Goal: Information Seeking & Learning: Learn about a topic

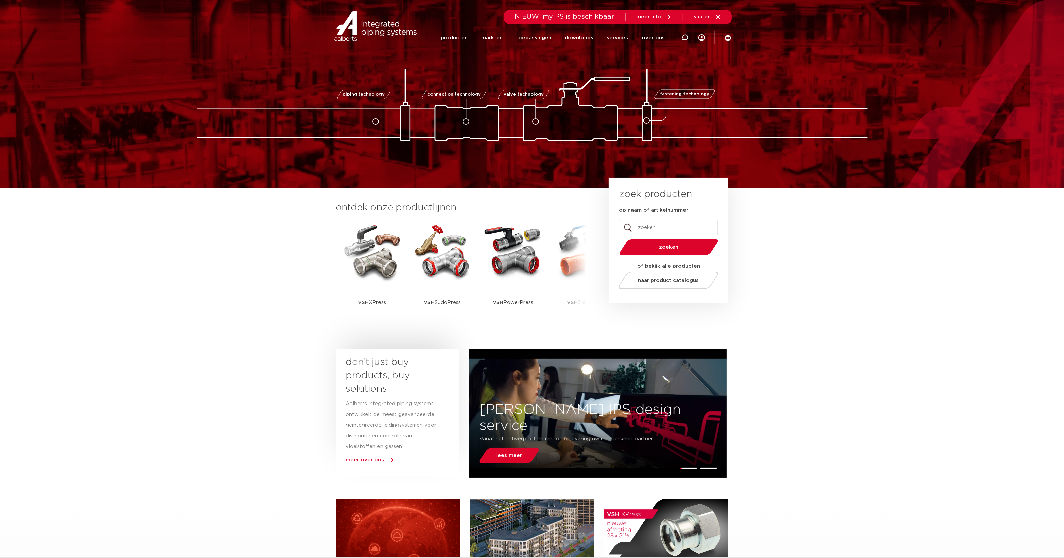
click at [387, 260] on img at bounding box center [372, 251] width 60 height 60
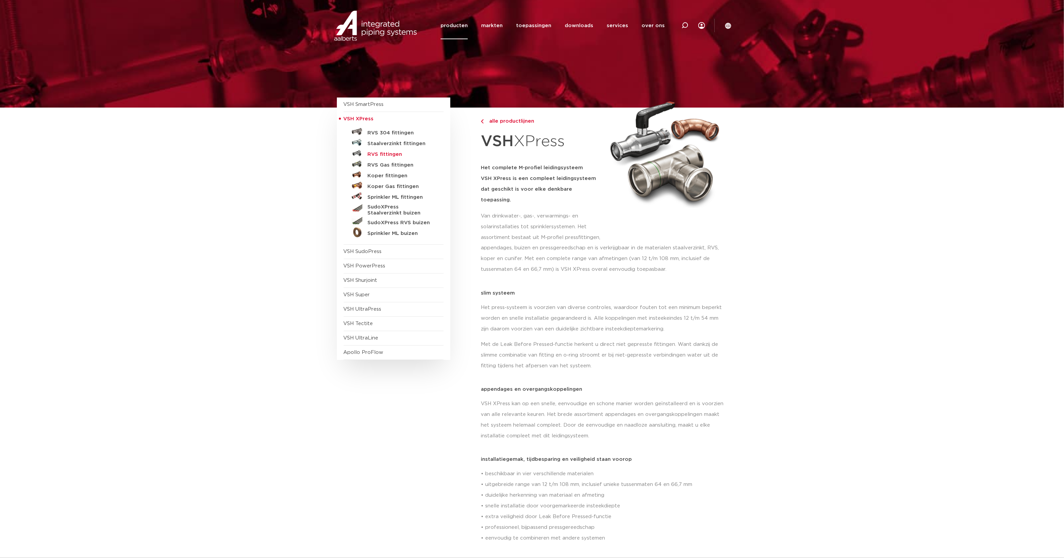
click at [396, 154] on h5 "RVS fittingen" at bounding box center [401, 155] width 66 height 6
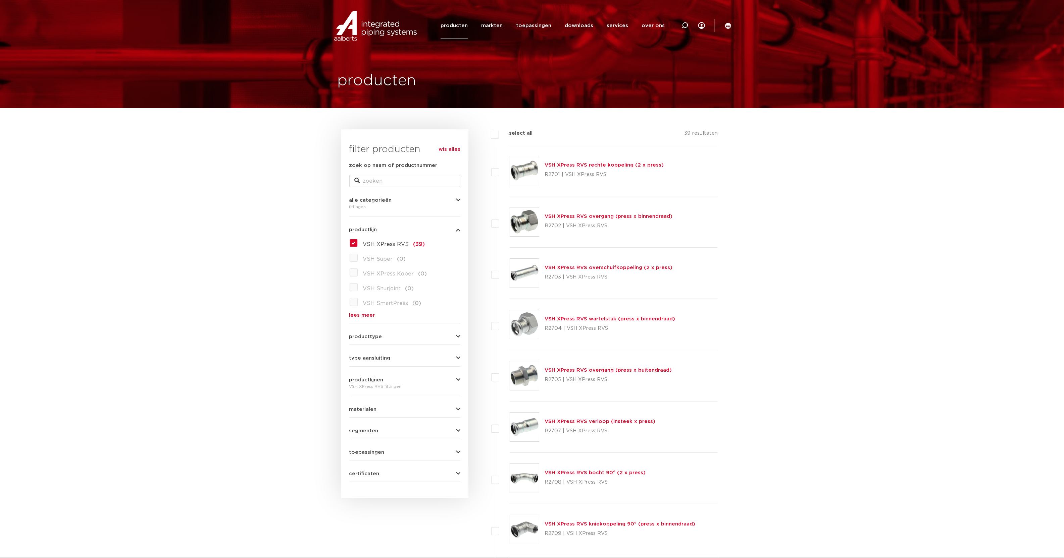
click at [604, 164] on link "VSH XPress RVS rechte koppeling (2 x press)" at bounding box center [603, 165] width 119 height 5
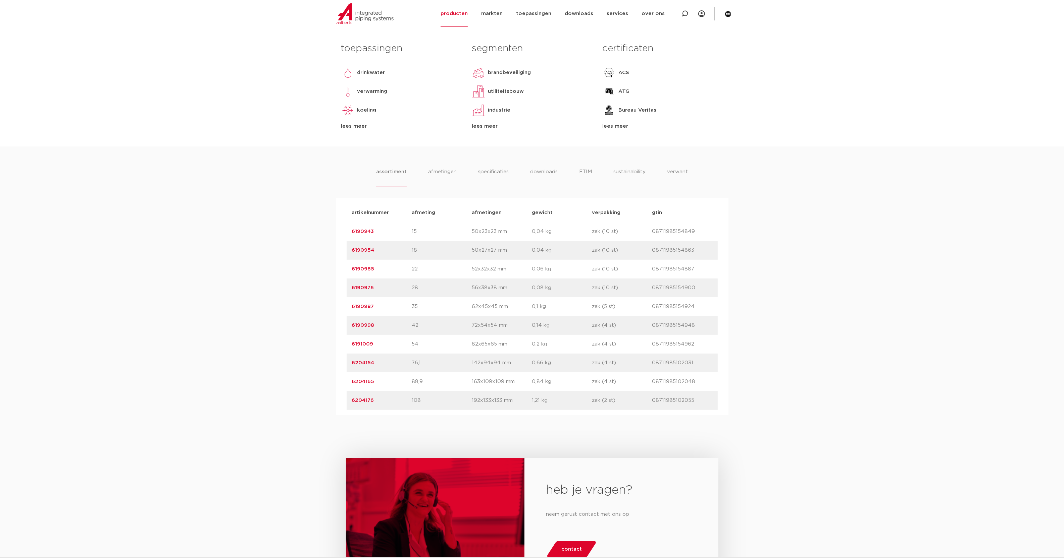
click at [364, 231] on link "6190943" at bounding box center [363, 231] width 22 height 5
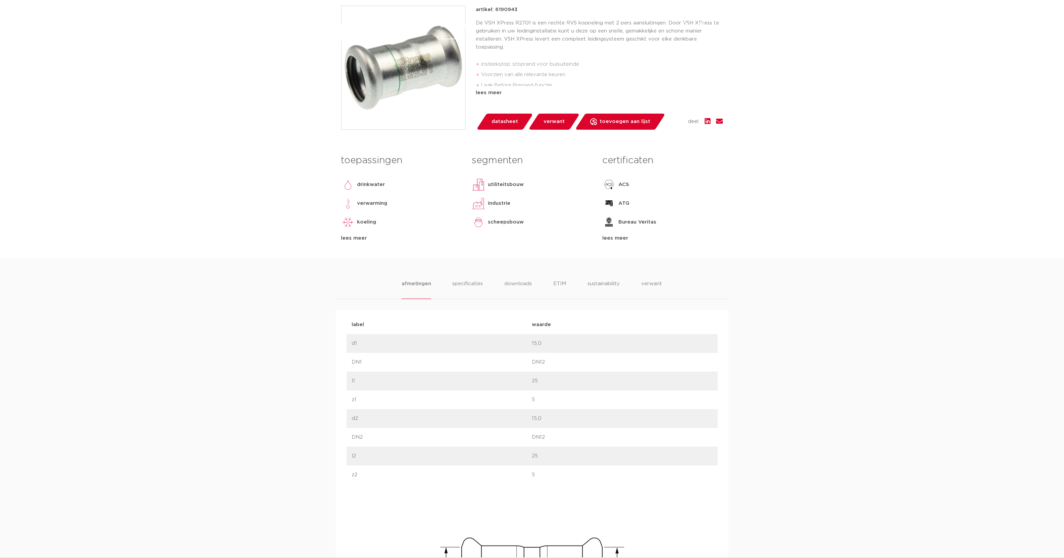
scroll to position [196, 0]
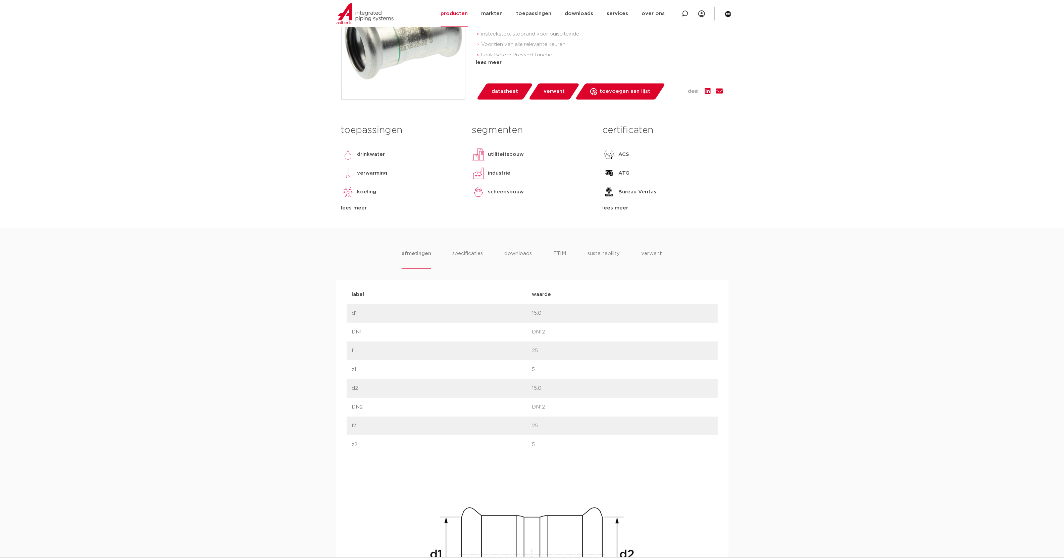
click at [614, 209] on div "lees meer" at bounding box center [662, 208] width 120 height 8
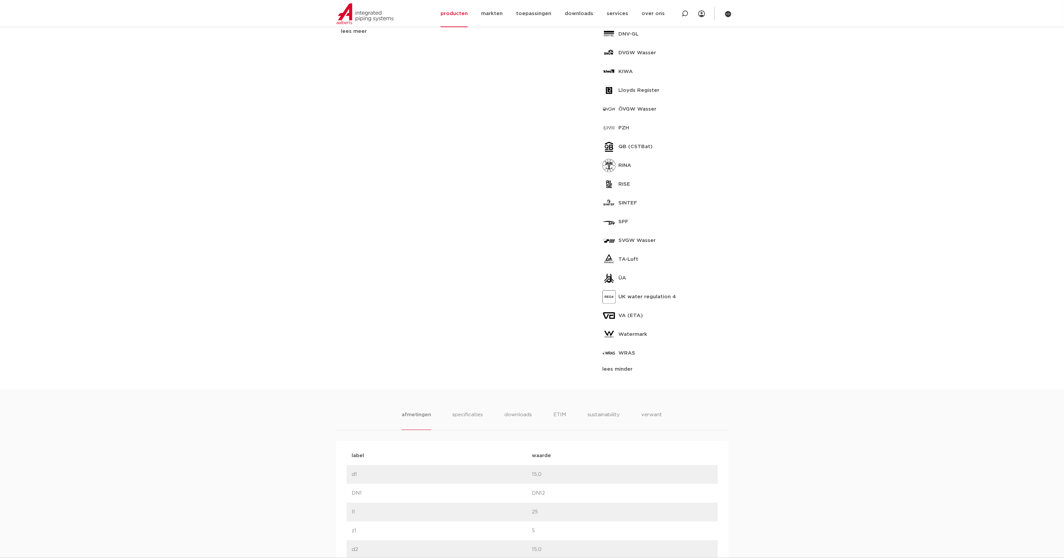
scroll to position [391, 0]
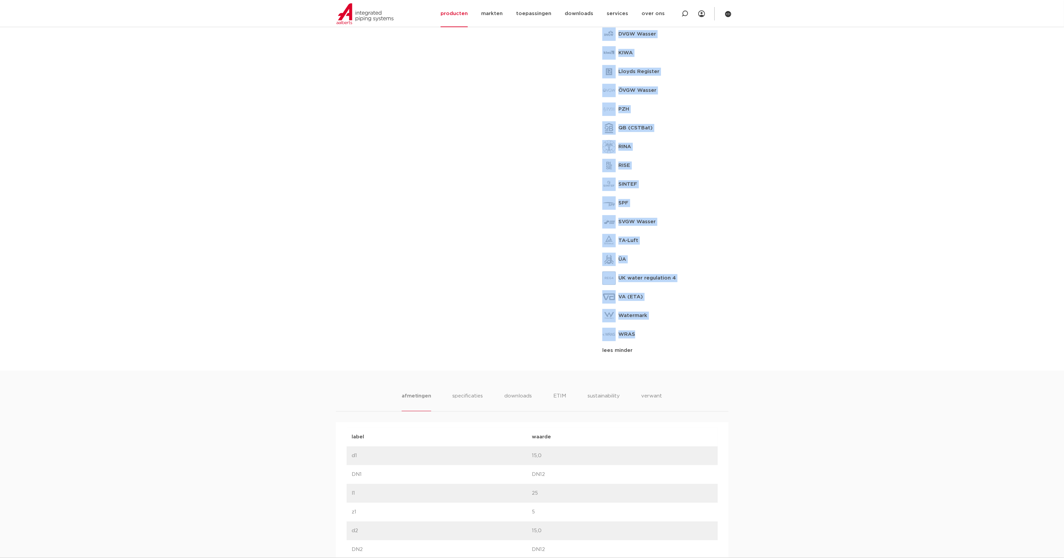
drag, startPoint x: 674, startPoint y: 331, endPoint x: 588, endPoint y: 34, distance: 309.4
click at [588, 34] on div "toepassingen drinkwater verwarming koeling stoom perslucht solar installatie va…" at bounding box center [532, 148] width 392 height 445
drag, startPoint x: 588, startPoint y: 34, endPoint x: 561, endPoint y: 145, distance: 113.9
click at [561, 145] on div "segmenten utiliteitsbouw industrie scheepsbouw lees meer lees minder" at bounding box center [532, 140] width 130 height 429
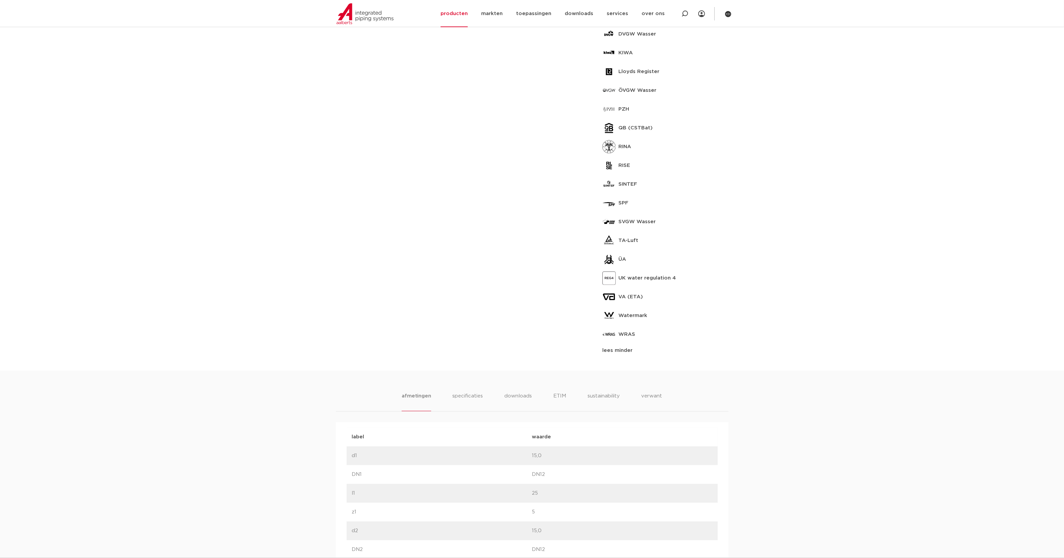
scroll to position [196, 0]
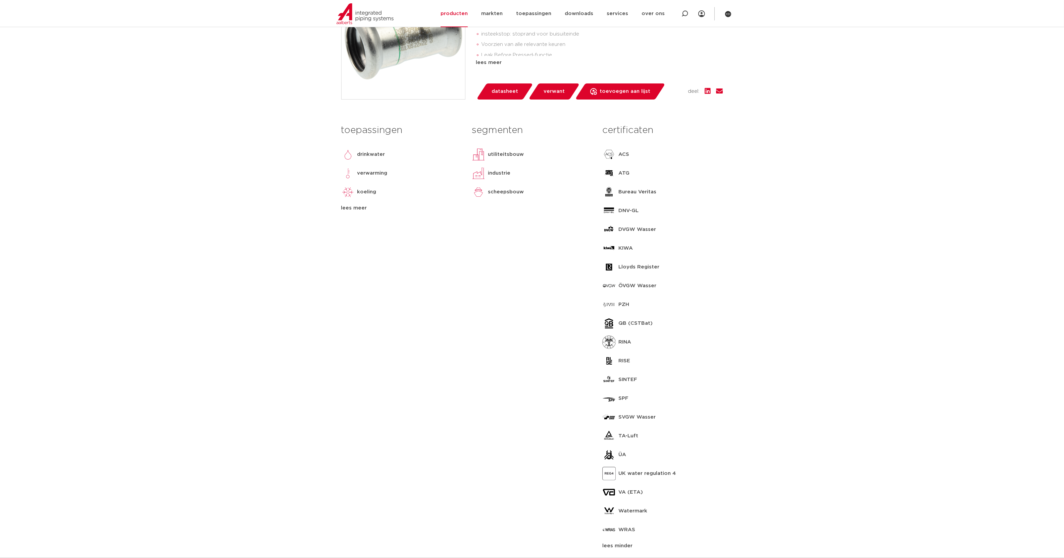
click at [353, 208] on div "lees meer" at bounding box center [401, 208] width 120 height 8
click at [492, 296] on div "segmenten utiliteitsbouw industrie scheepsbouw lees meer lees minder" at bounding box center [532, 335] width 130 height 429
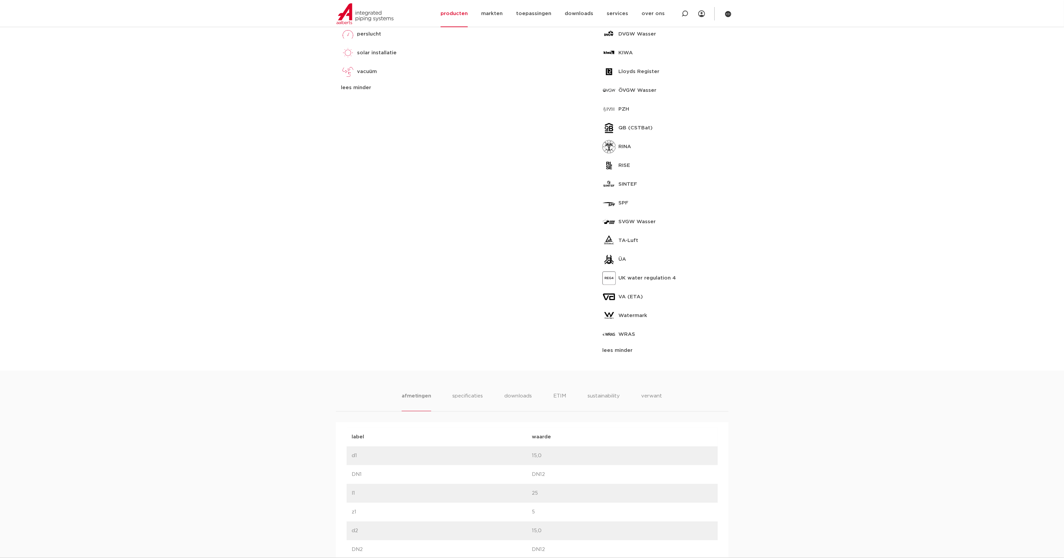
scroll to position [98, 0]
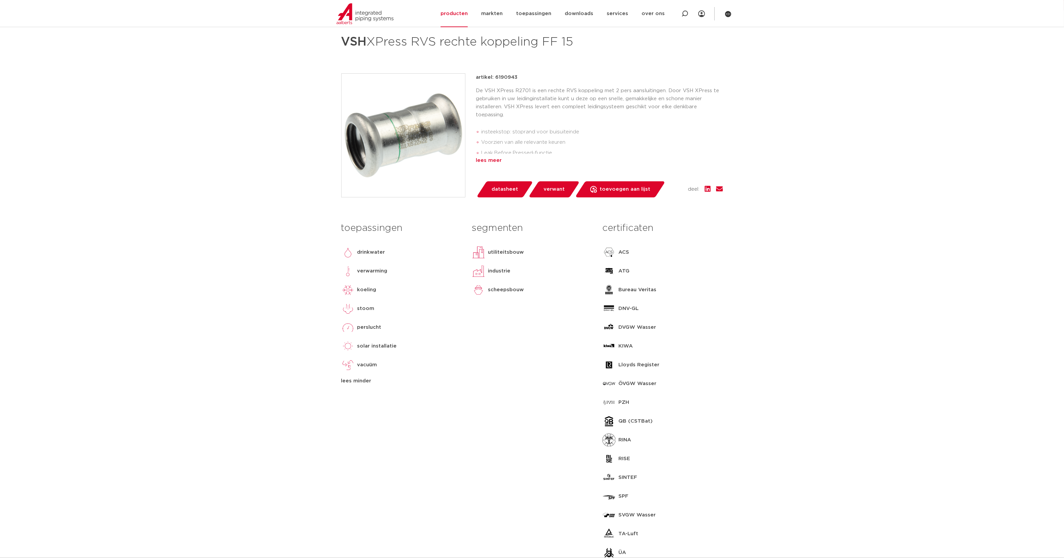
click at [490, 162] on div "lees meer" at bounding box center [599, 161] width 247 height 8
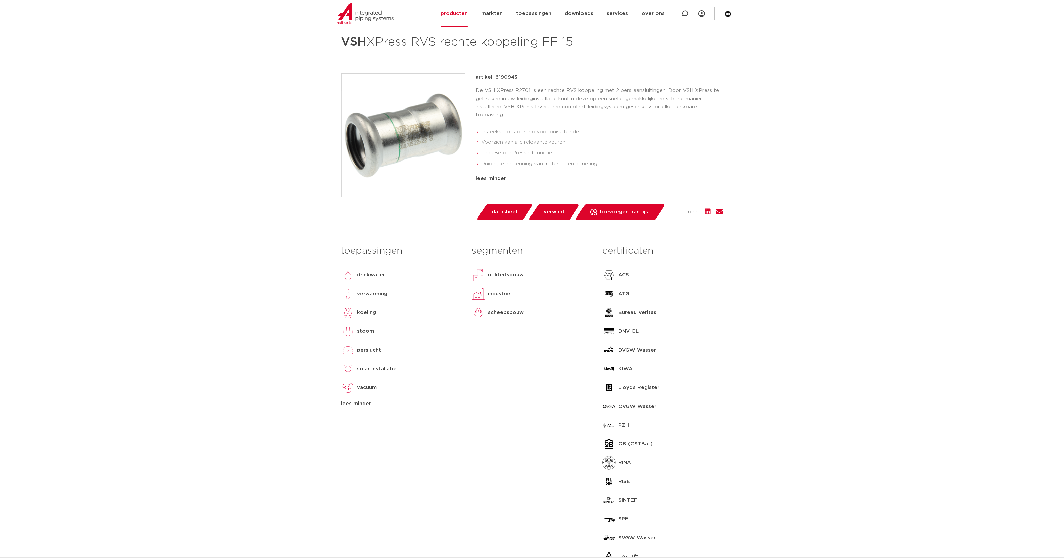
click at [541, 401] on div "segmenten utiliteitsbouw industrie scheepsbouw lees meer lees minder" at bounding box center [532, 456] width 130 height 429
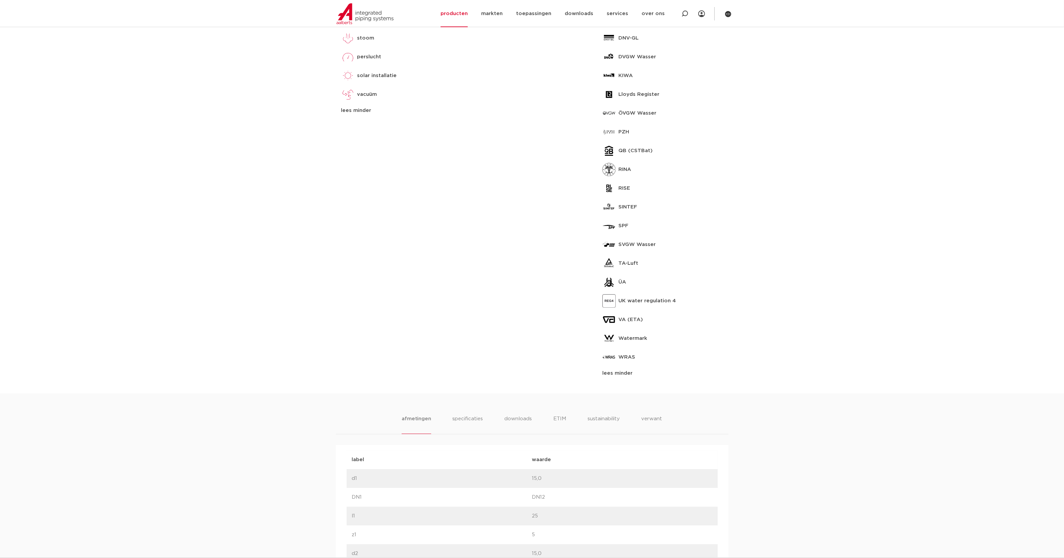
scroll to position [685, 0]
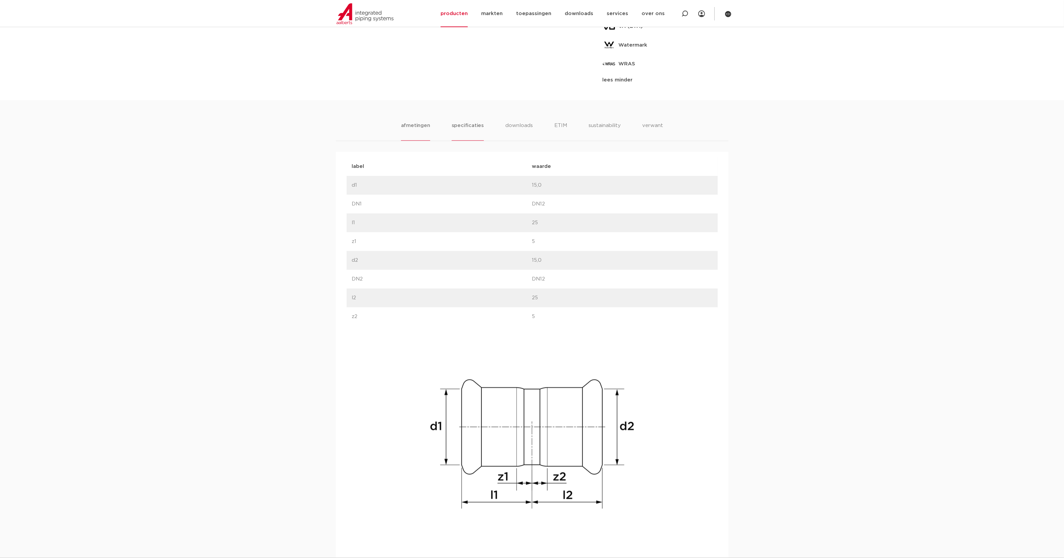
click at [475, 129] on li "specificaties" at bounding box center [467, 131] width 32 height 19
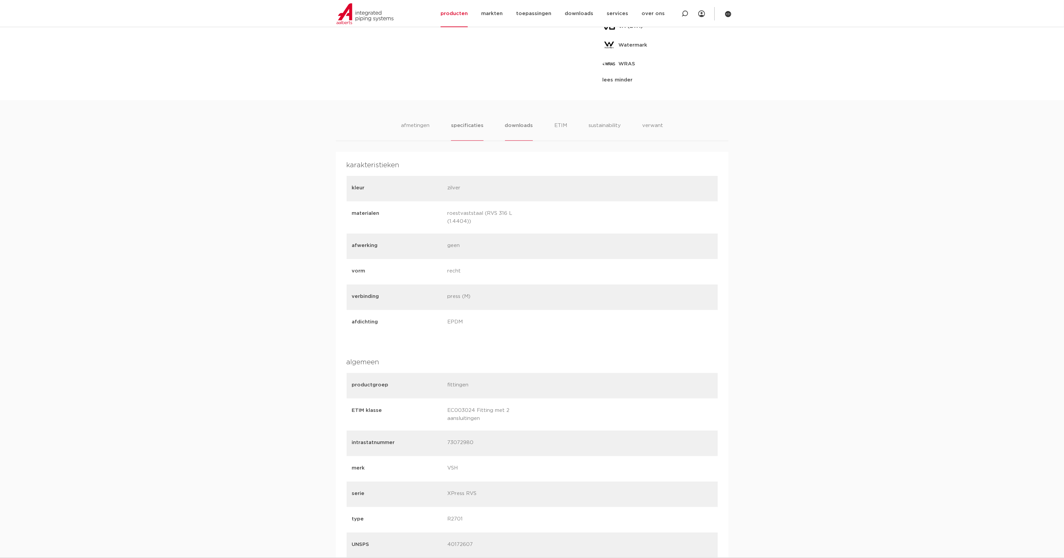
click at [510, 125] on li "downloads" at bounding box center [519, 131] width 28 height 19
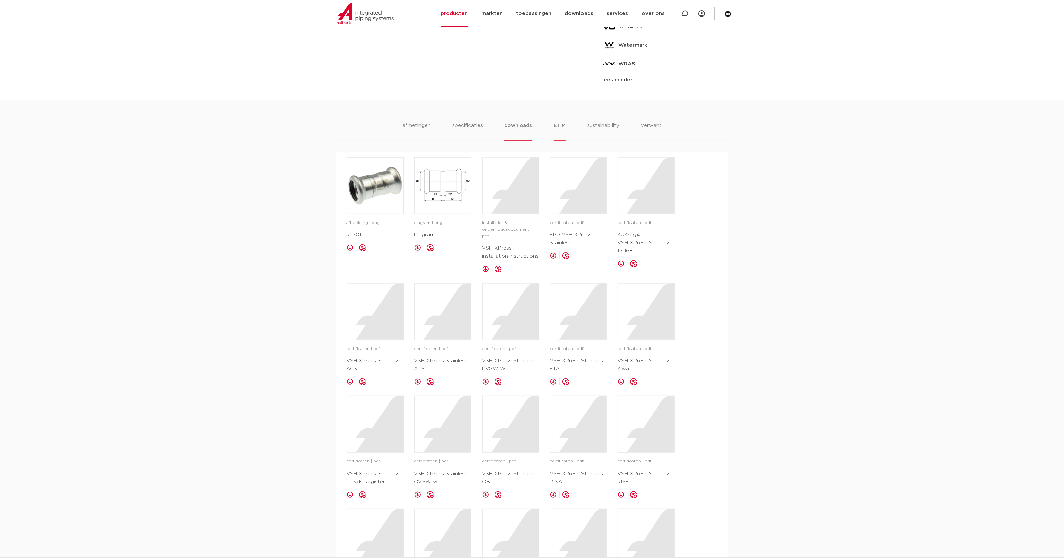
click at [560, 123] on li "ETIM" at bounding box center [559, 131] width 12 height 19
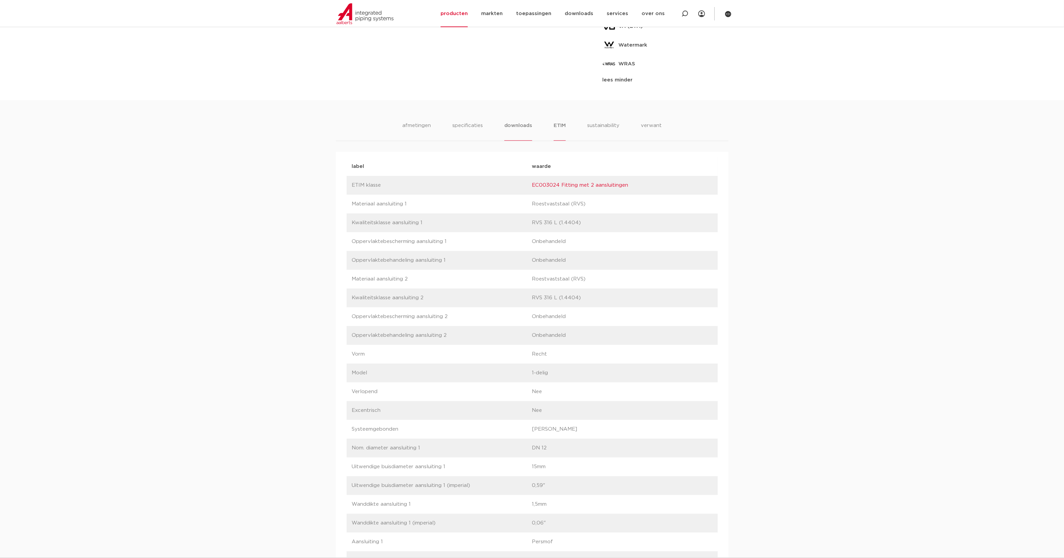
click at [518, 126] on li "downloads" at bounding box center [518, 131] width 28 height 19
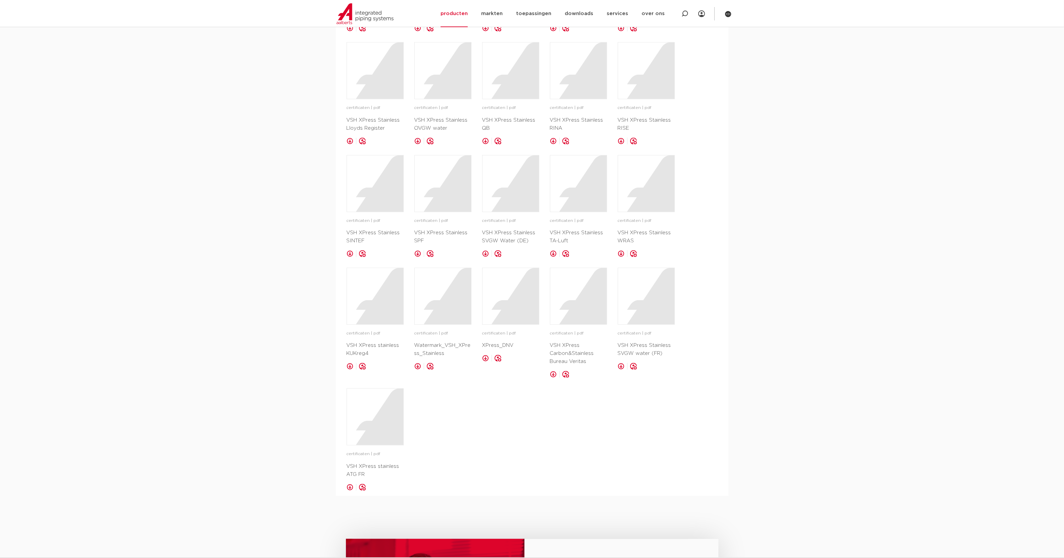
scroll to position [1076, 0]
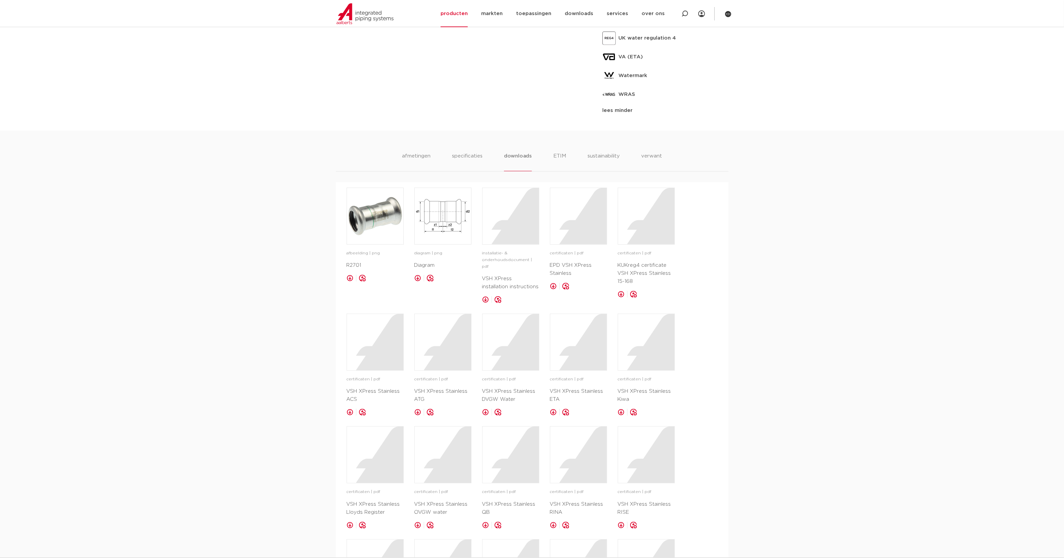
scroll to position [489, 0]
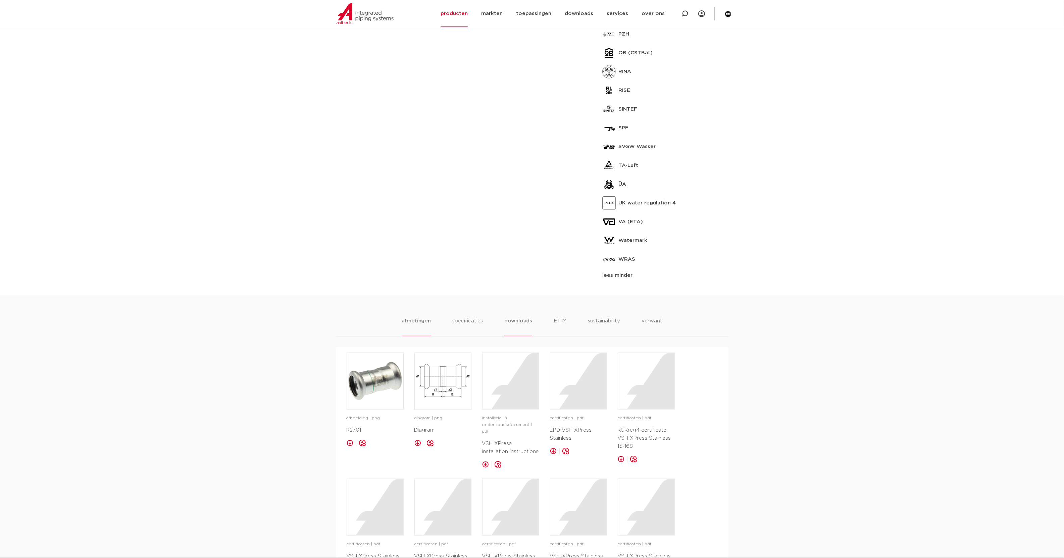
click at [409, 323] on li "afmetingen" at bounding box center [415, 326] width 29 height 19
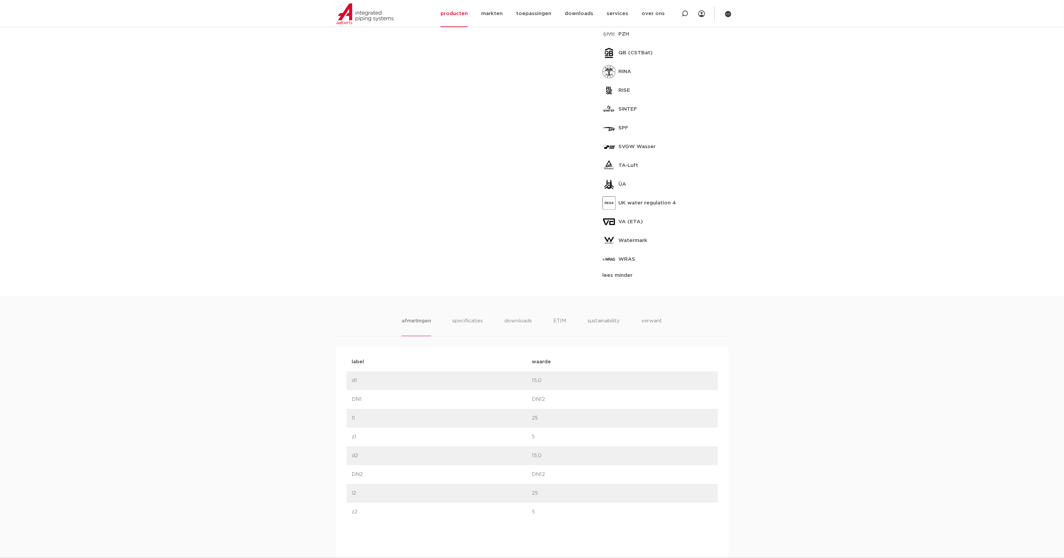
scroll to position [0, 0]
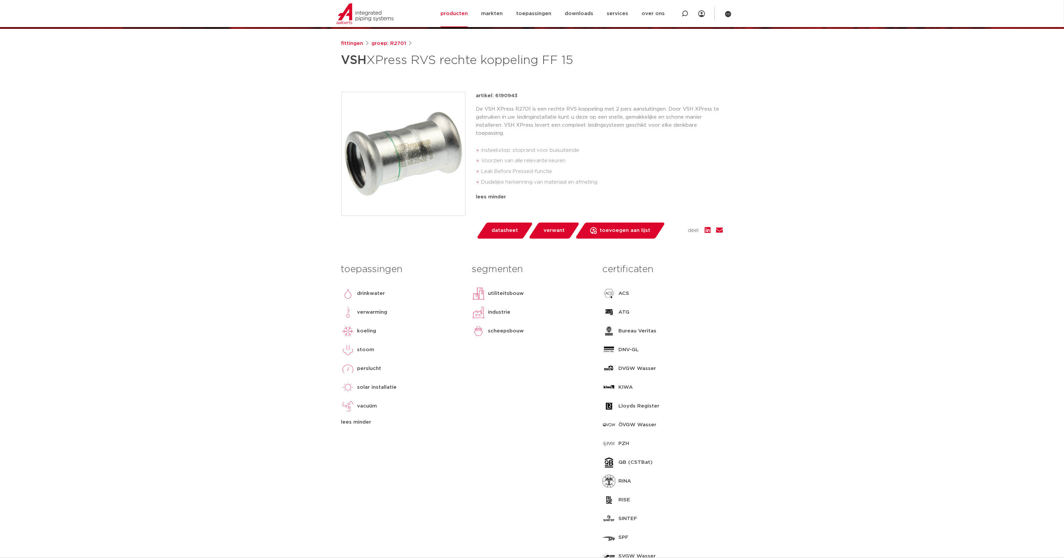
scroll to position [98, 0]
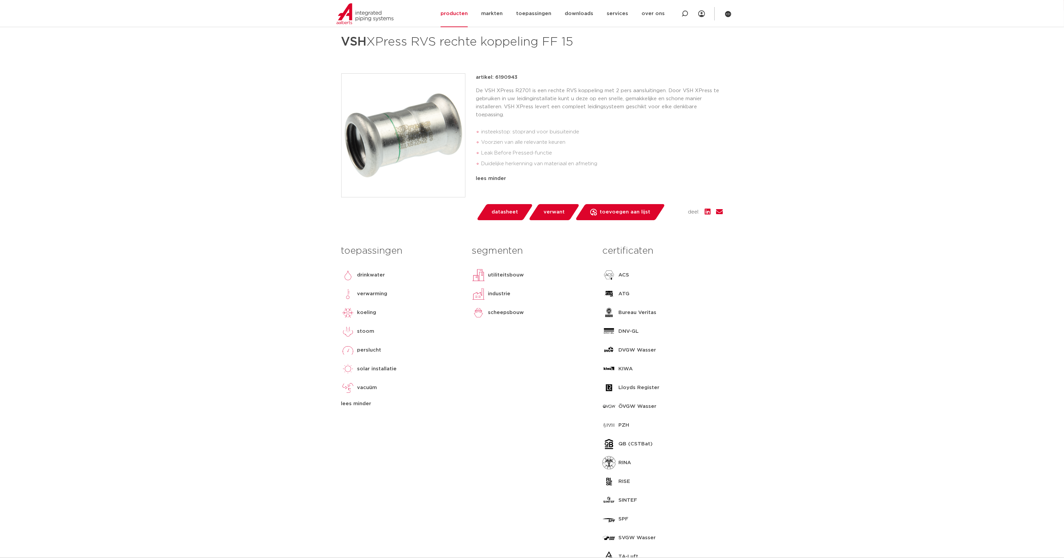
click at [351, 406] on div "lees minder" at bounding box center [401, 404] width 120 height 8
click at [363, 328] on div "lees meer" at bounding box center [401, 329] width 120 height 8
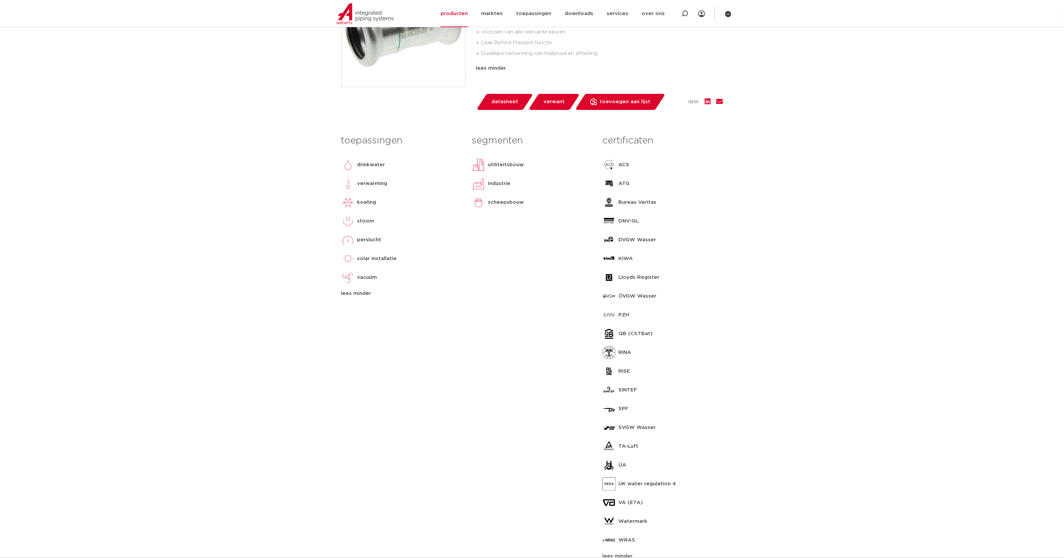
scroll to position [196, 0]
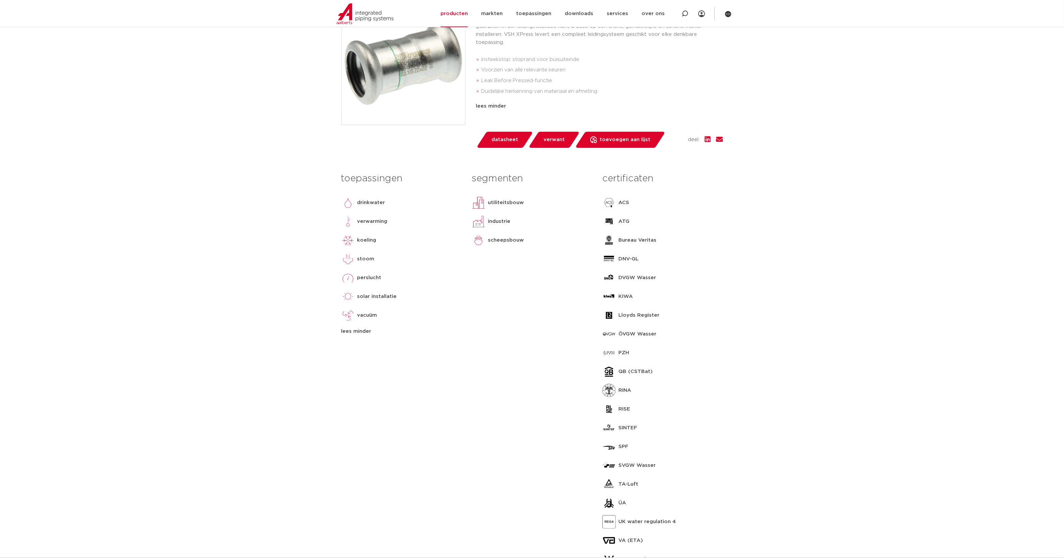
scroll to position [0, 0]
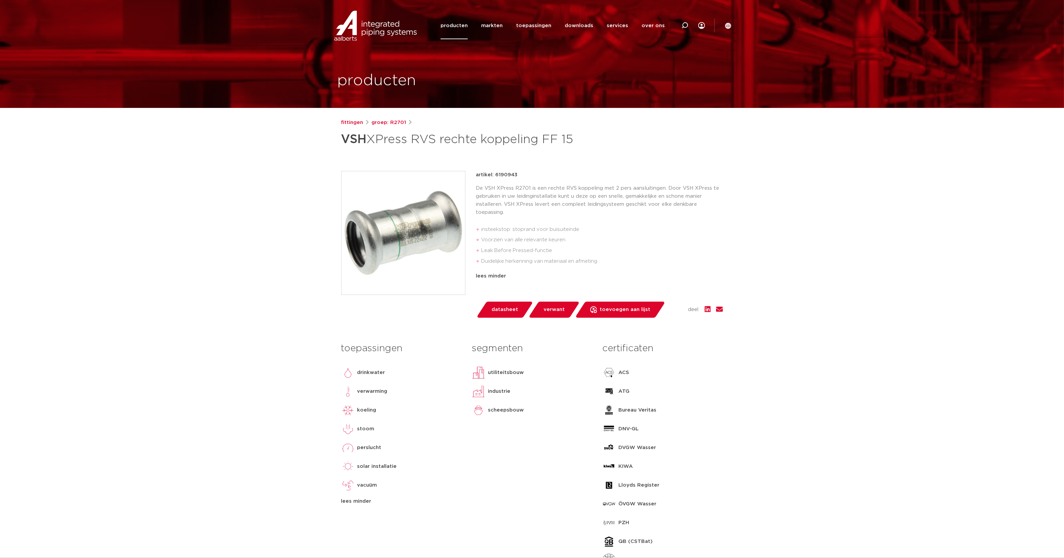
click at [405, 238] on img at bounding box center [402, 232] width 123 height 123
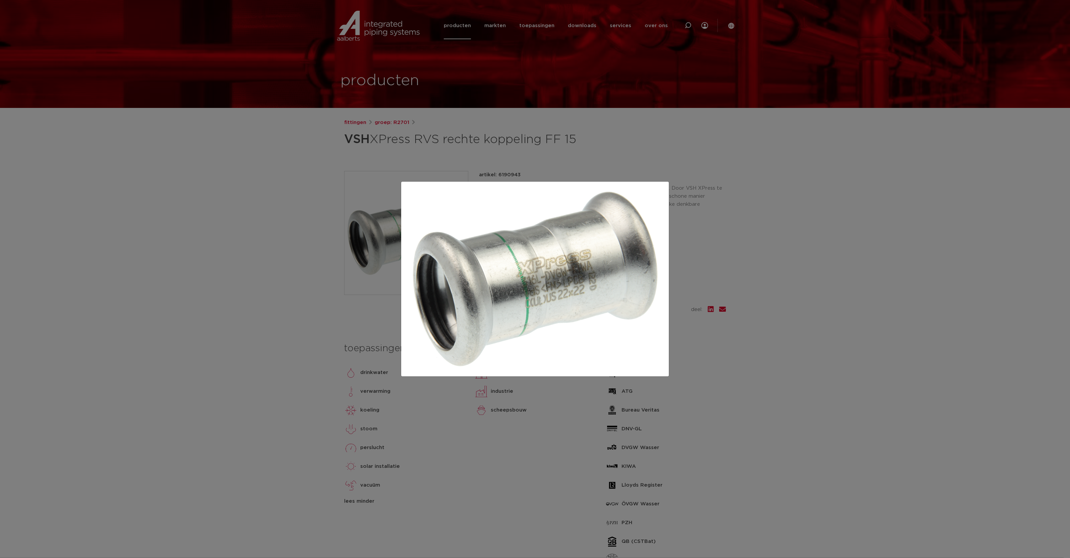
click at [832, 264] on div at bounding box center [535, 279] width 1070 height 558
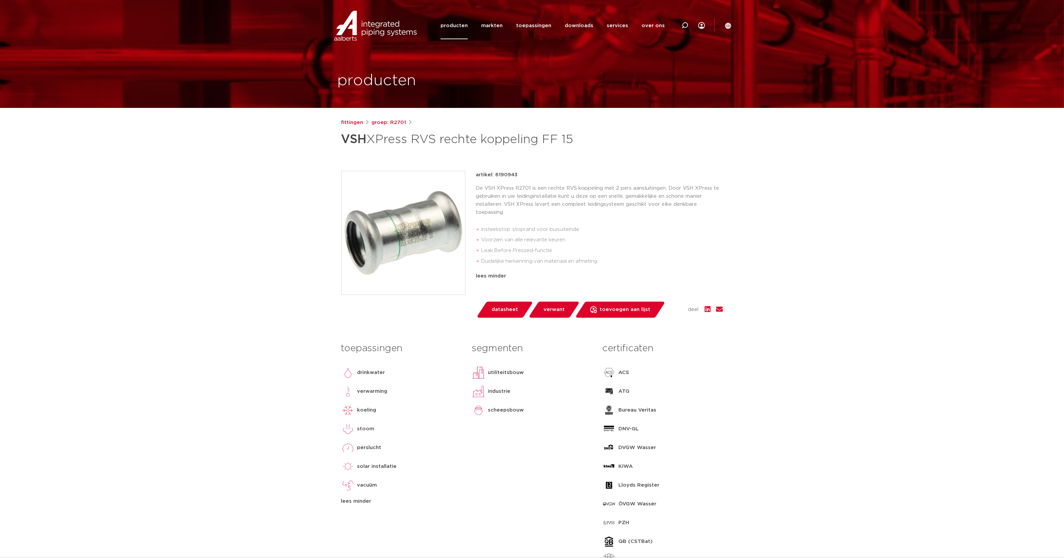
drag, startPoint x: 734, startPoint y: 214, endPoint x: 661, endPoint y: 243, distance: 77.9
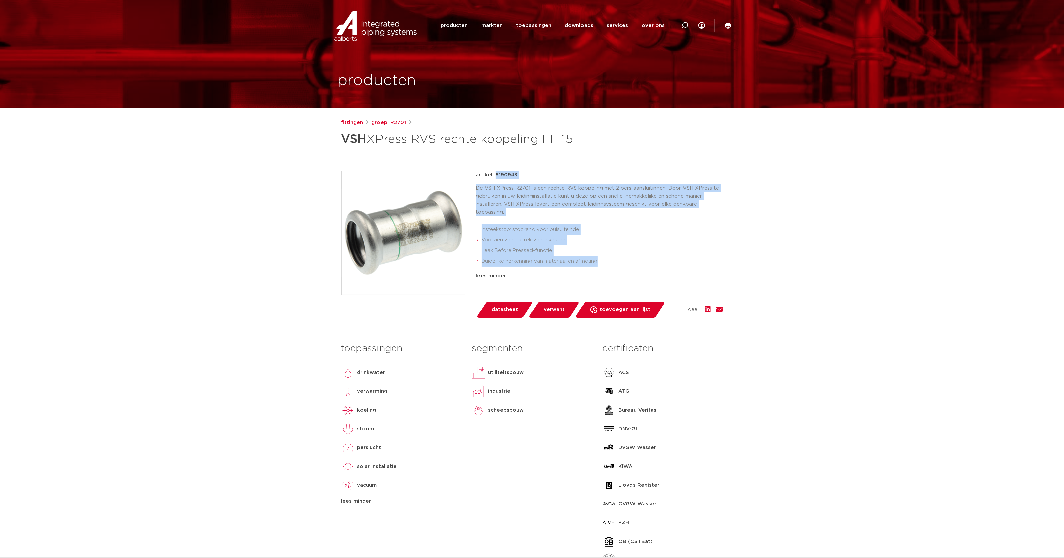
drag, startPoint x: 607, startPoint y: 261, endPoint x: 473, endPoint y: 170, distance: 161.6
click at [473, 170] on div "fittingen groep: R2701 VSH XPress RVS rechte koppeling FF 15" at bounding box center [532, 452] width 392 height 666
drag, startPoint x: 473, startPoint y: 170, endPoint x: 637, endPoint y: 223, distance: 172.3
click at [637, 223] on ul "insteekstop: stoprand voor buisuiteinde Voorzien van alle relevante keuren Leak…" at bounding box center [599, 246] width 247 height 48
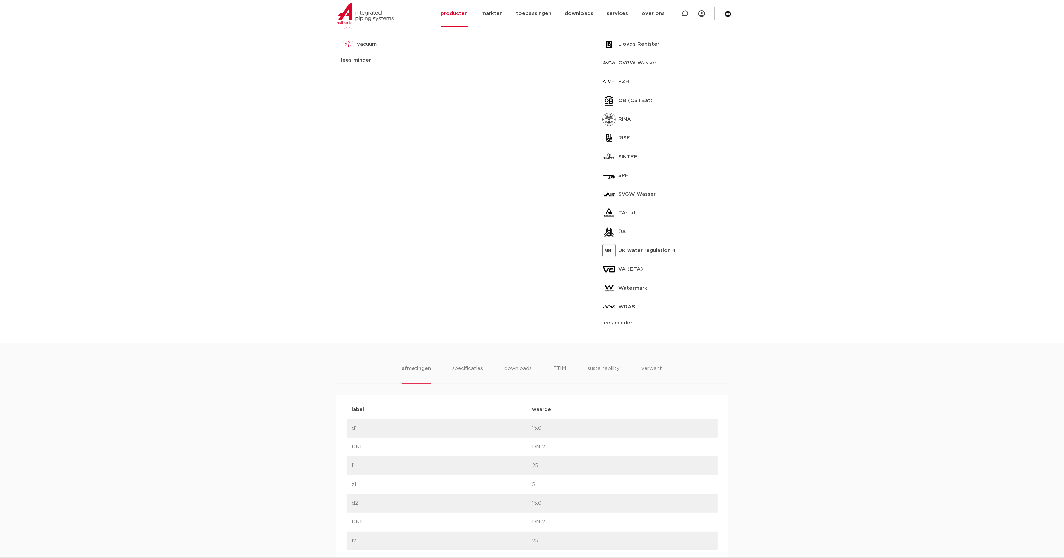
scroll to position [587, 0]
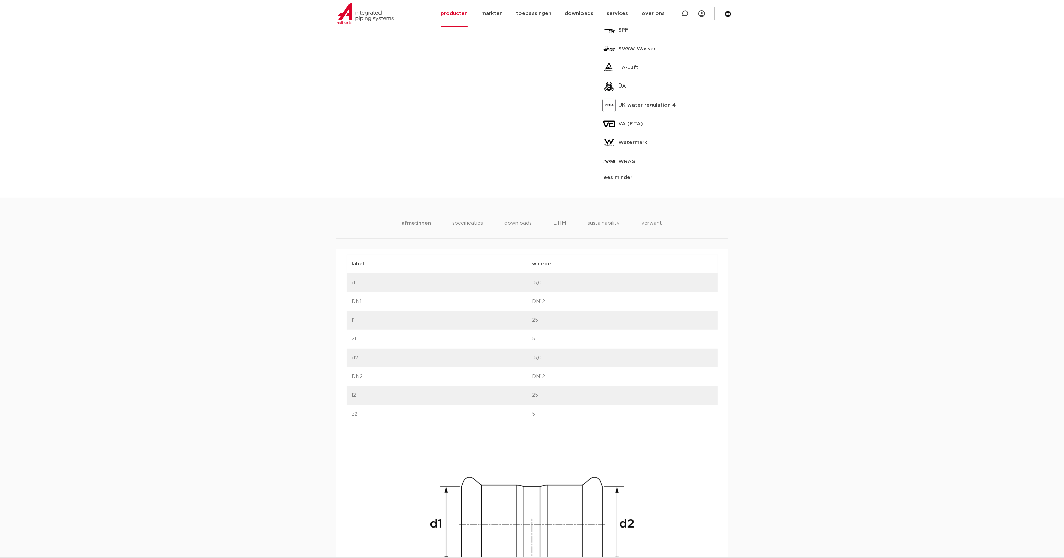
click at [813, 295] on div "afmetingen specificaties downloads ETIM sustainability verwant afmetingen speci…" at bounding box center [532, 432] width 1064 height 468
click at [462, 222] on li "specificaties" at bounding box center [467, 228] width 32 height 19
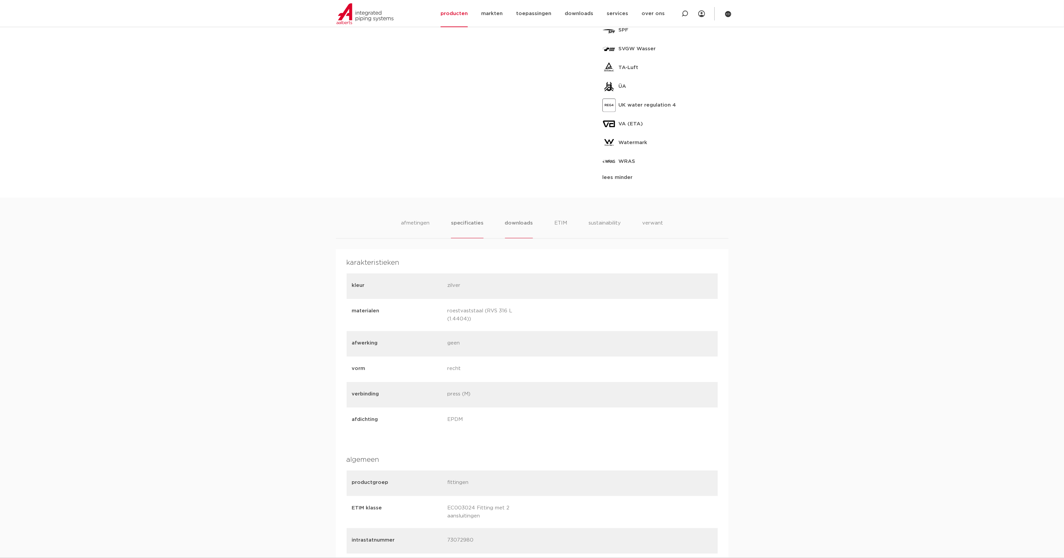
click at [517, 225] on li "downloads" at bounding box center [519, 228] width 28 height 19
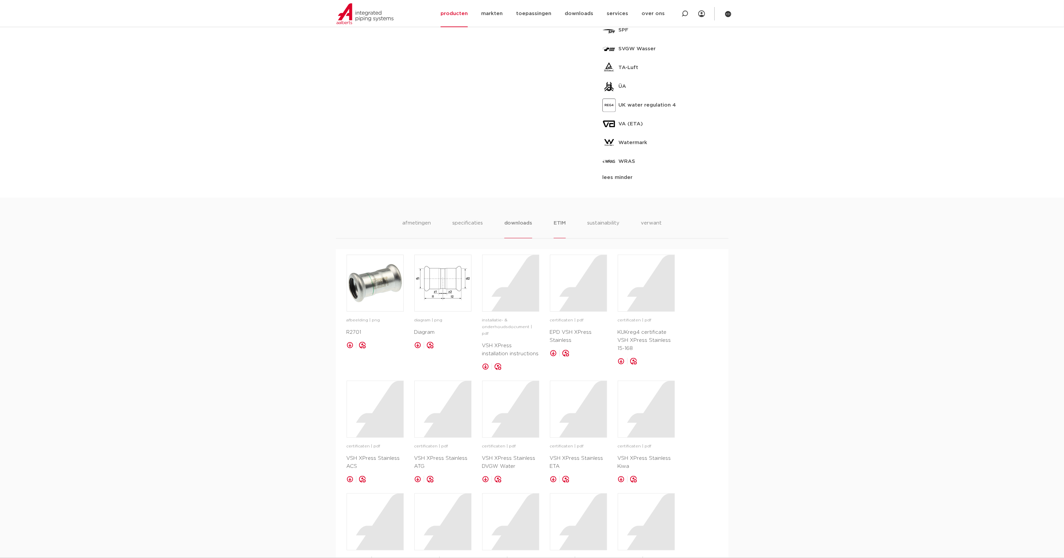
click at [562, 224] on li "ETIM" at bounding box center [559, 228] width 12 height 19
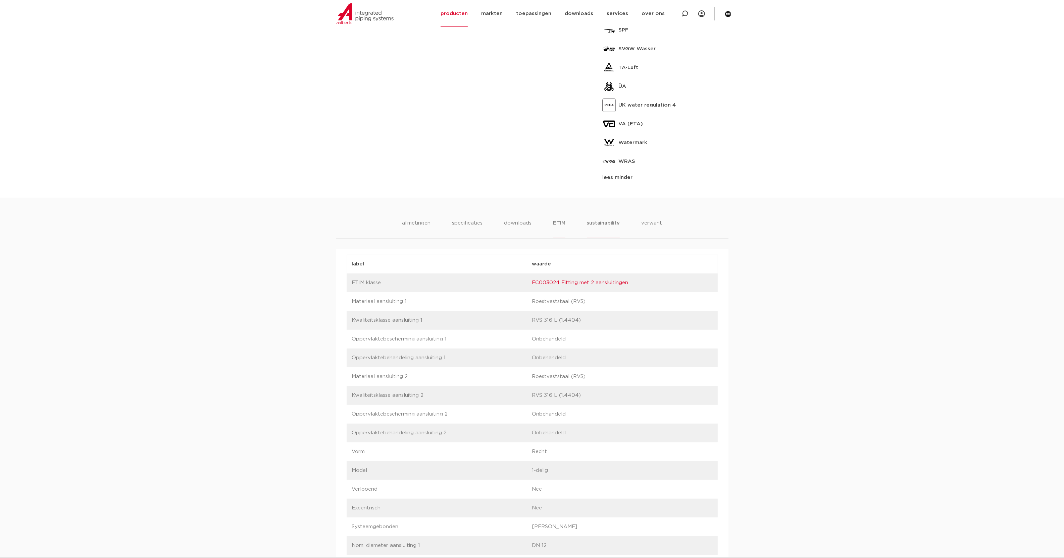
click at [607, 222] on li "sustainability" at bounding box center [603, 228] width 33 height 19
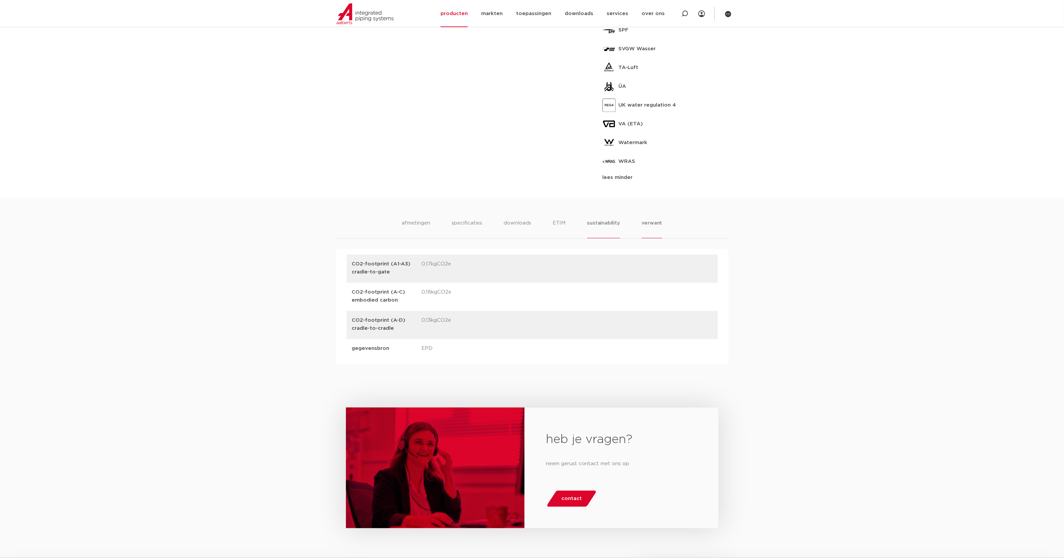
click at [647, 225] on li "verwant" at bounding box center [651, 228] width 21 height 19
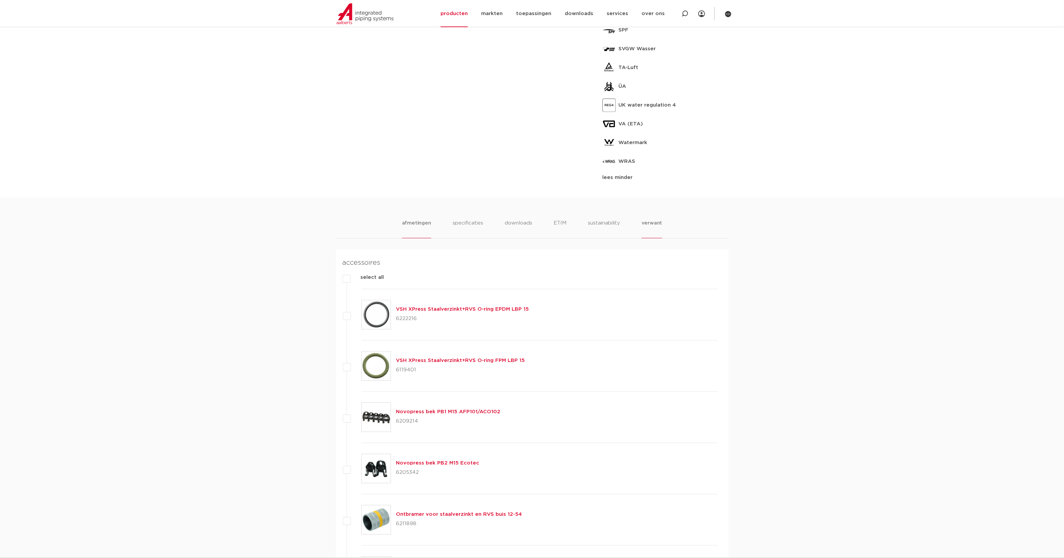
click at [418, 222] on li "afmetingen" at bounding box center [416, 228] width 29 height 19
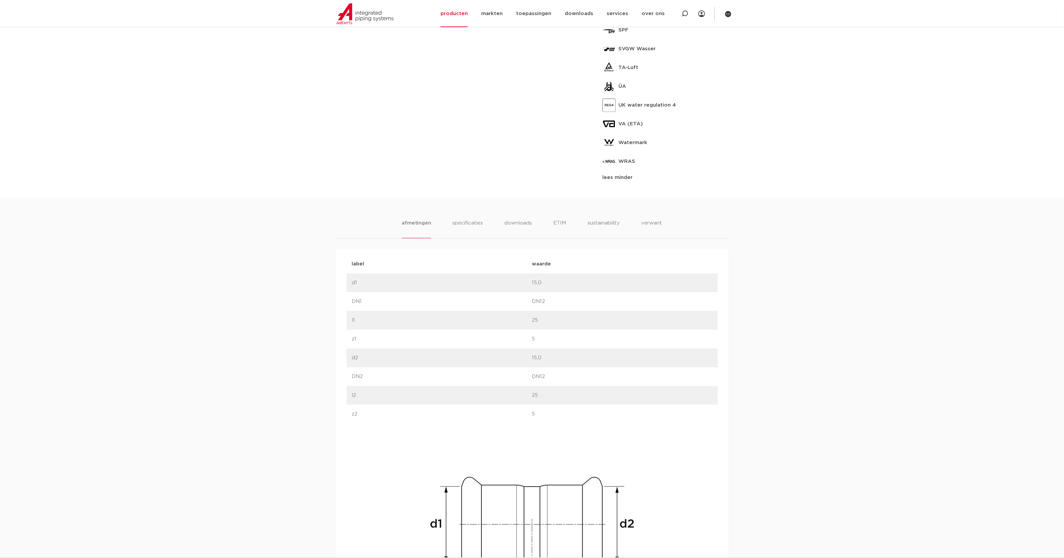
click at [891, 360] on div "afmetingen specificaties downloads ETIM sustainability verwant afmetingen speci…" at bounding box center [532, 432] width 1064 height 468
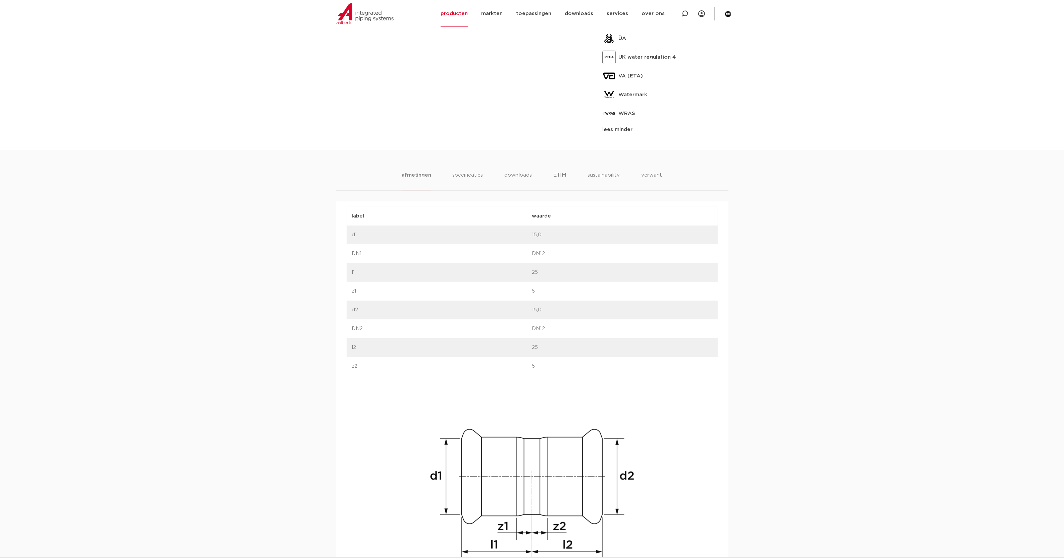
scroll to position [685, 0]
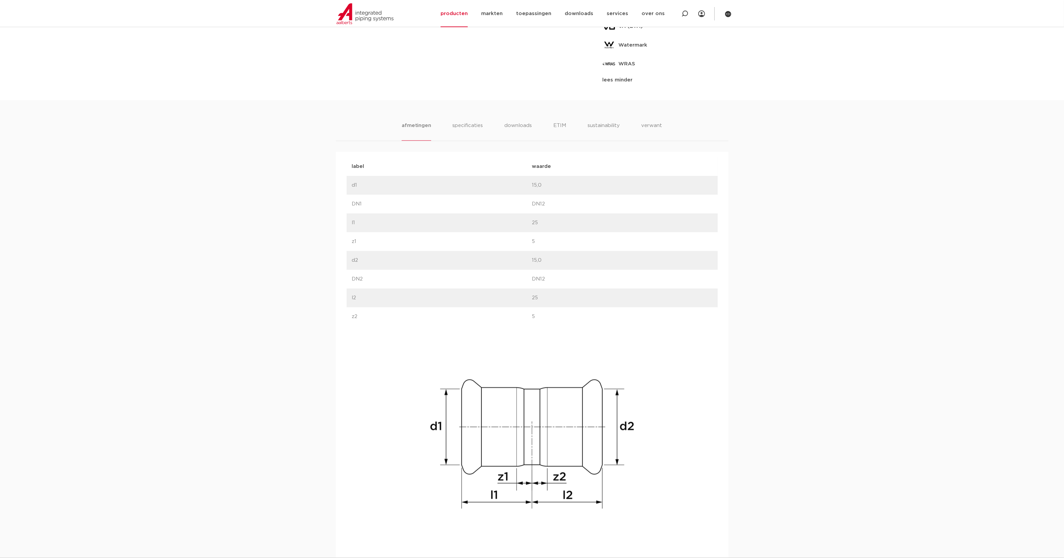
click at [869, 306] on div "afmetingen specificaties downloads ETIM sustainability verwant afmetingen speci…" at bounding box center [532, 334] width 1064 height 468
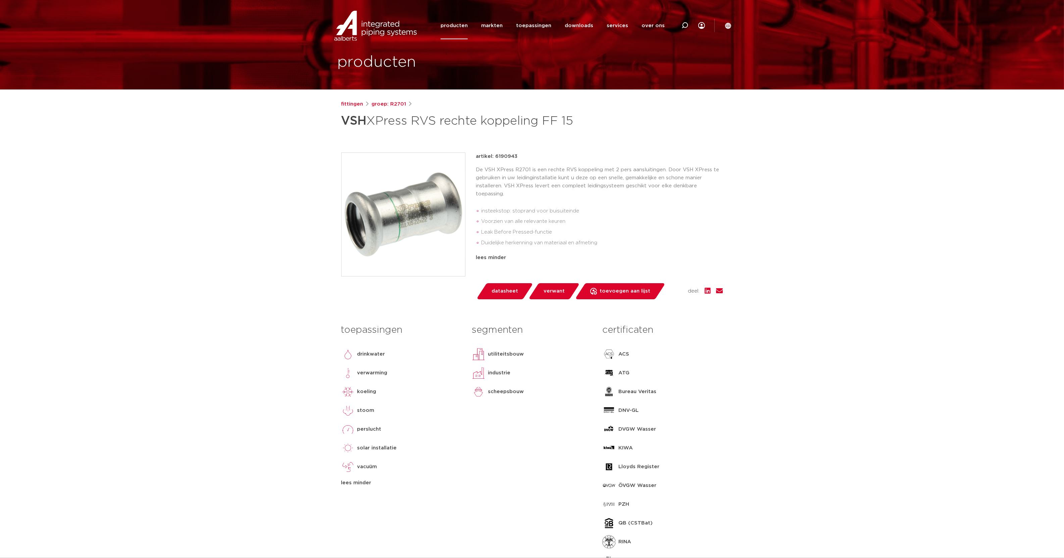
scroll to position [0, 0]
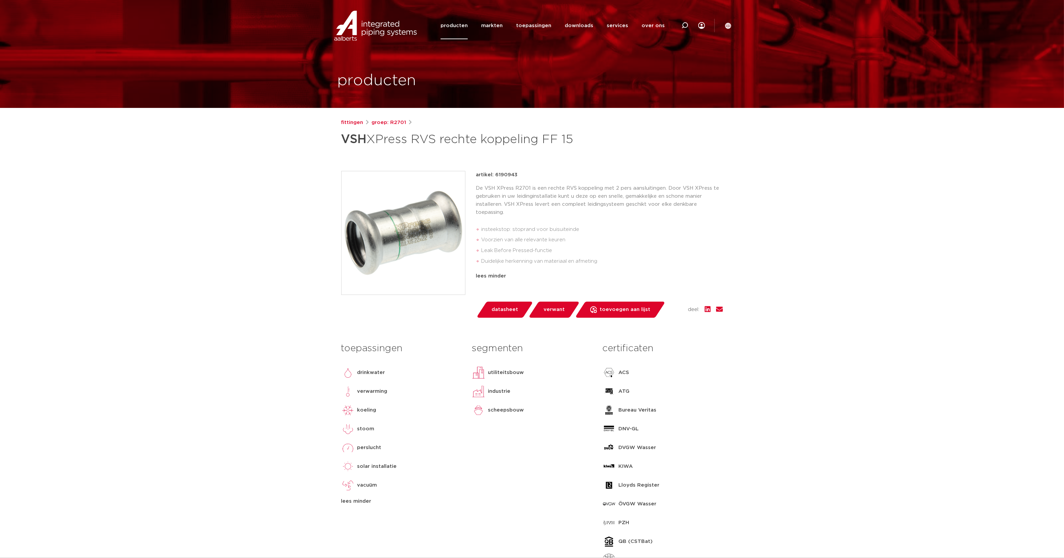
click at [722, 426] on div "DNV-GL" at bounding box center [662, 429] width 120 height 13
click at [349, 121] on link "fittingen" at bounding box center [352, 123] width 22 height 8
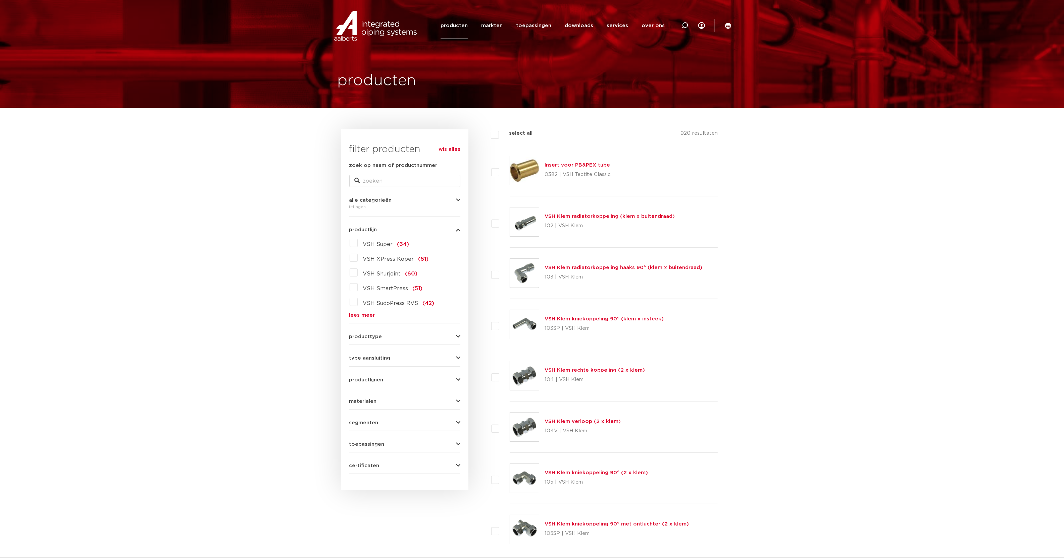
click at [358, 242] on label "VSH Super (64)" at bounding box center [384, 243] width 52 height 11
click at [0, 0] on input "VSH Super (64)" at bounding box center [0, 0] width 0 height 0
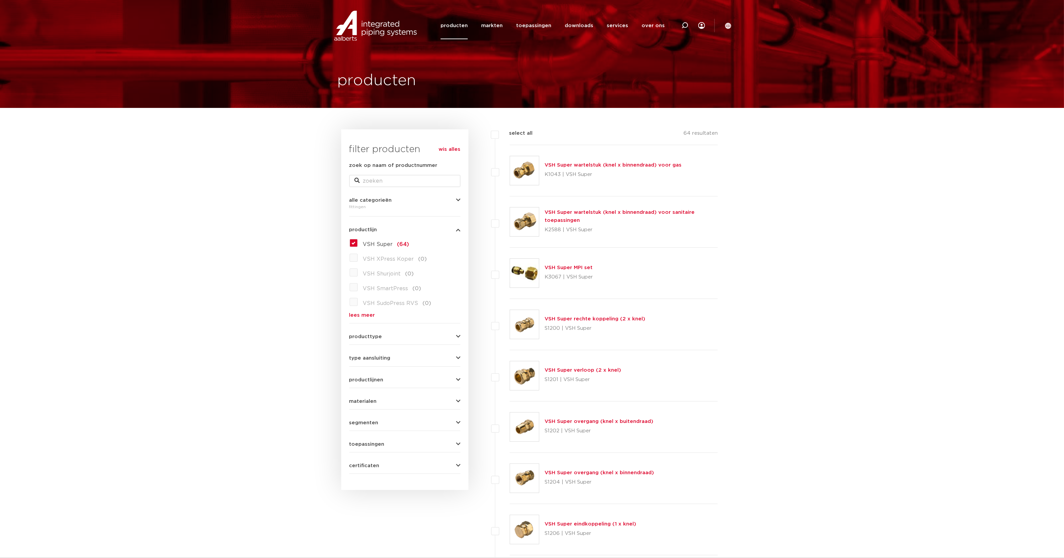
click at [456, 360] on icon "button" at bounding box center [458, 358] width 4 height 5
click at [365, 467] on link "lees meer" at bounding box center [404, 468] width 111 height 5
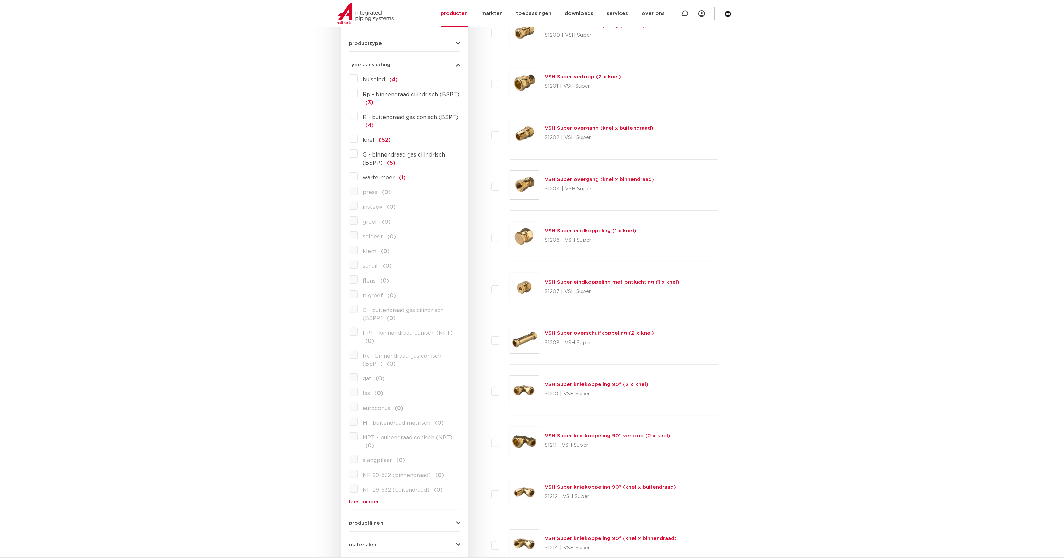
scroll to position [98, 0]
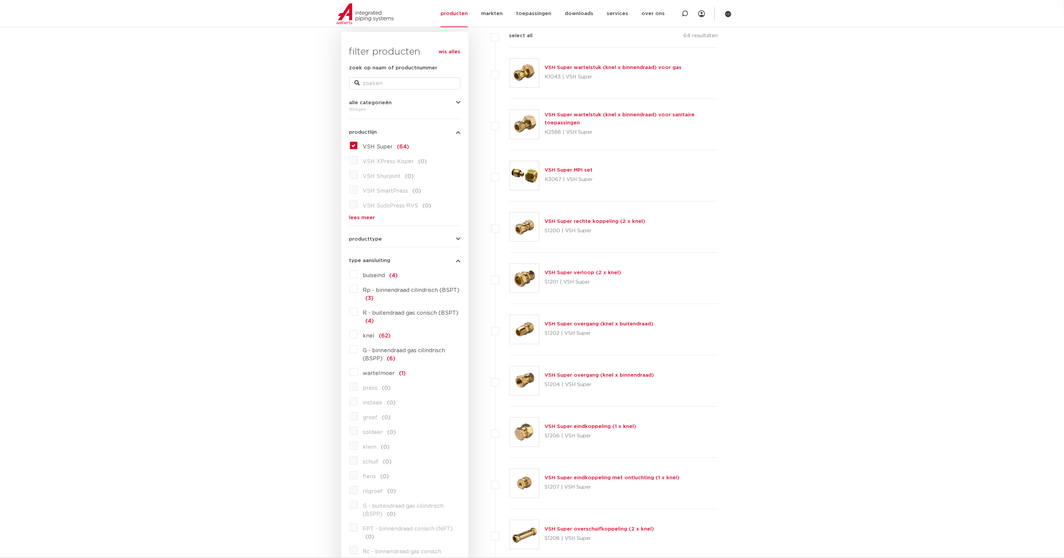
click at [358, 313] on label "R - buitendraad gas conisch (BSPT) (4)" at bounding box center [409, 316] width 103 height 19
click at [0, 0] on input "R - buitendraad gas conisch (BSPT) (4)" at bounding box center [0, 0] width 0 height 0
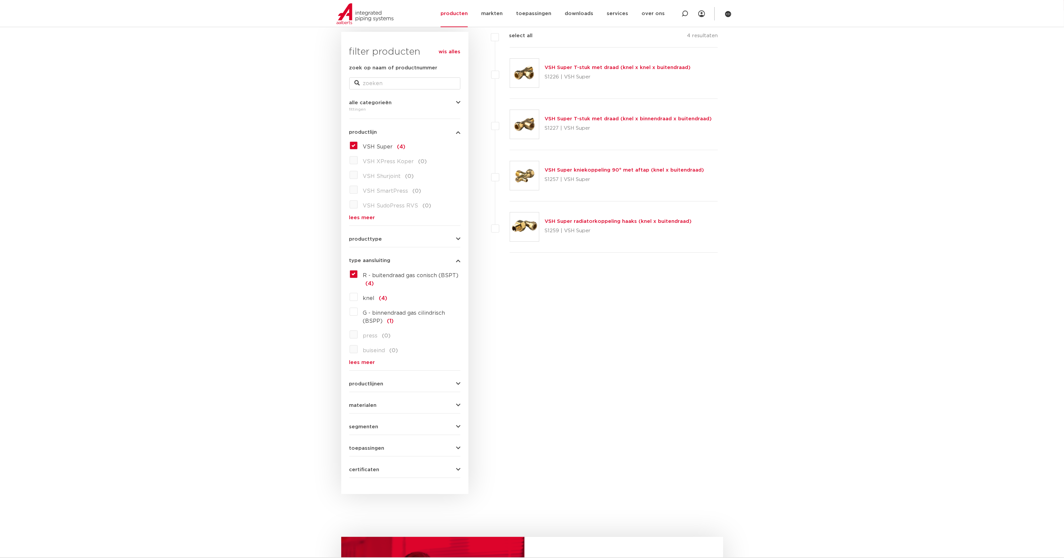
drag, startPoint x: 0, startPoint y: 0, endPoint x: 679, endPoint y: 380, distance: 778.1
click at [679, 380] on div "filters select all 4 resultaten VSH Super T-stuk met draad (knel x knel x buite…" at bounding box center [595, 263] width 255 height 463
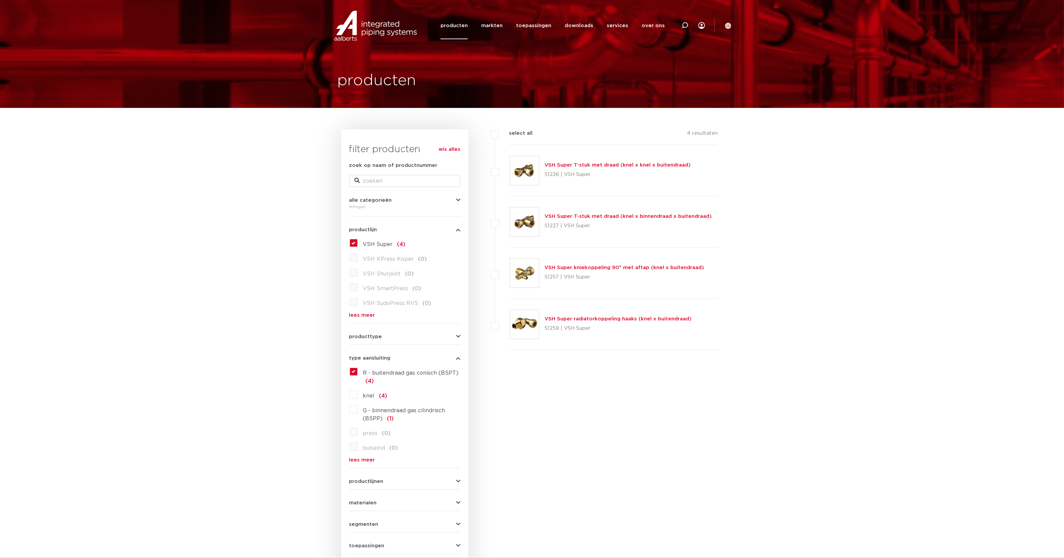
click at [358, 373] on label "R - buitendraad gas conisch (BSPT) (4)" at bounding box center [409, 376] width 103 height 19
click at [0, 0] on input "R - buitendraad gas conisch (BSPT) (4)" at bounding box center [0, 0] width 0 height 0
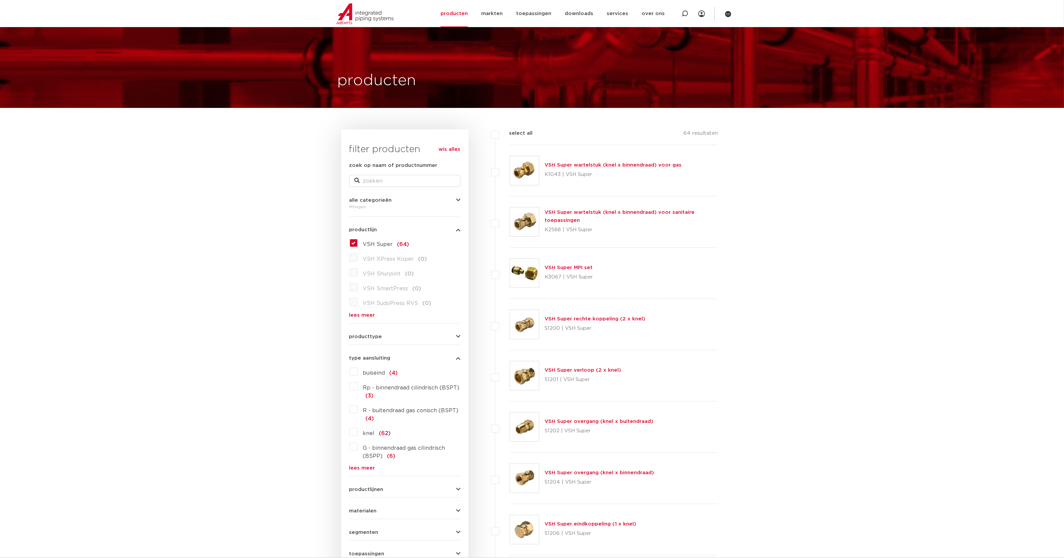
scroll to position [98, 0]
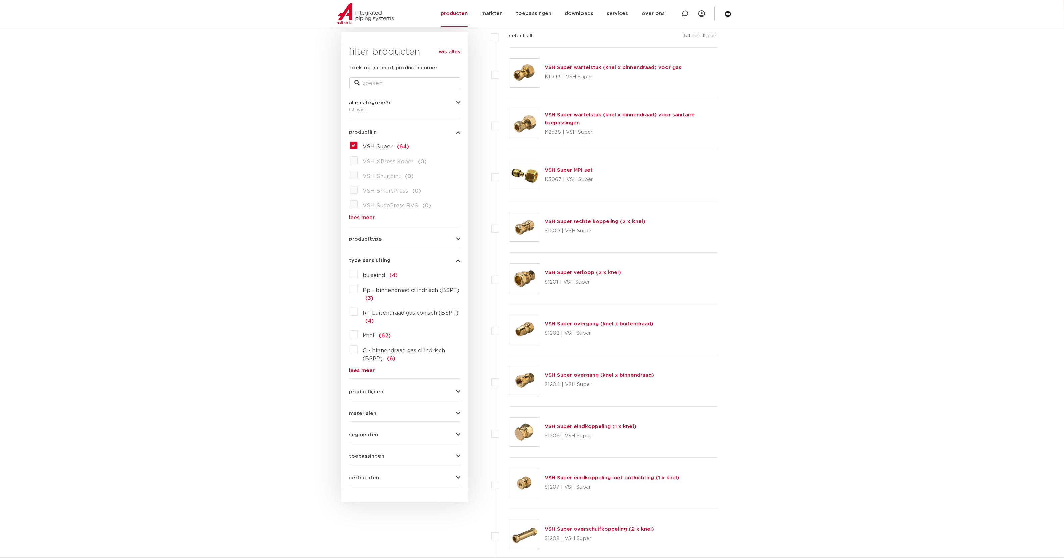
click at [612, 322] on link "VSH Super overgang (knel x buitendraad)" at bounding box center [598, 324] width 109 height 5
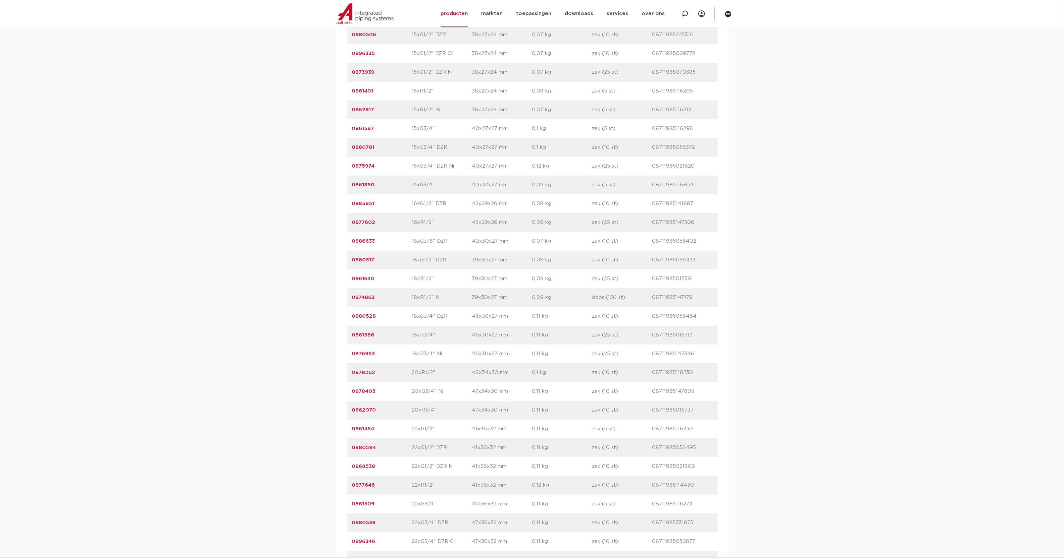
scroll to position [1300, 0]
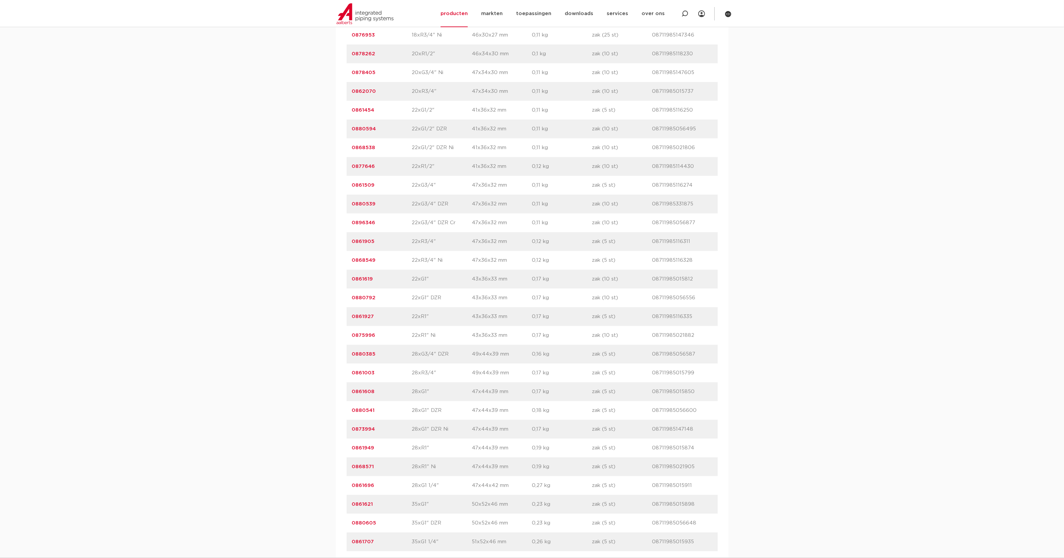
click at [364, 277] on link "0861619" at bounding box center [362, 279] width 21 height 5
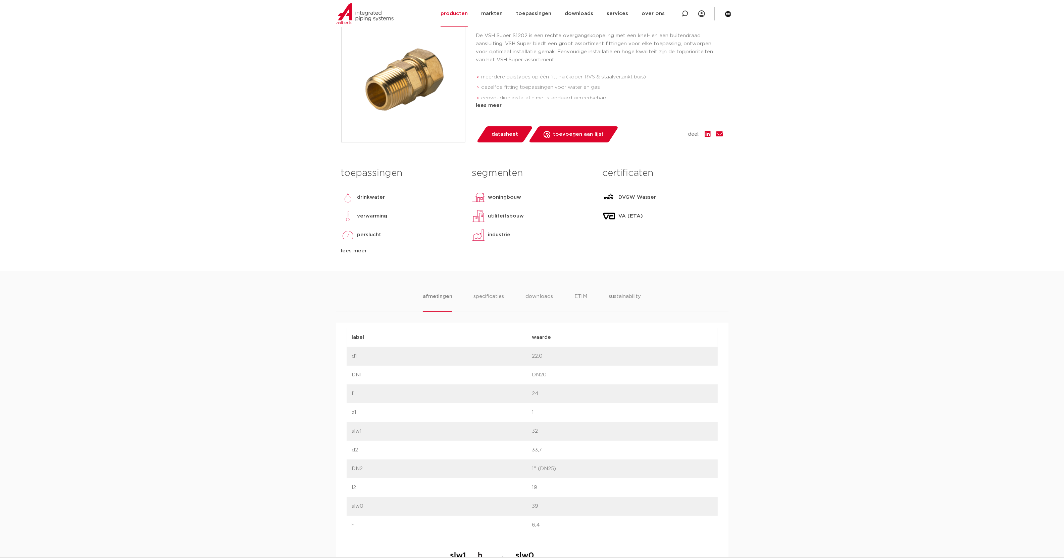
scroll to position [293, 0]
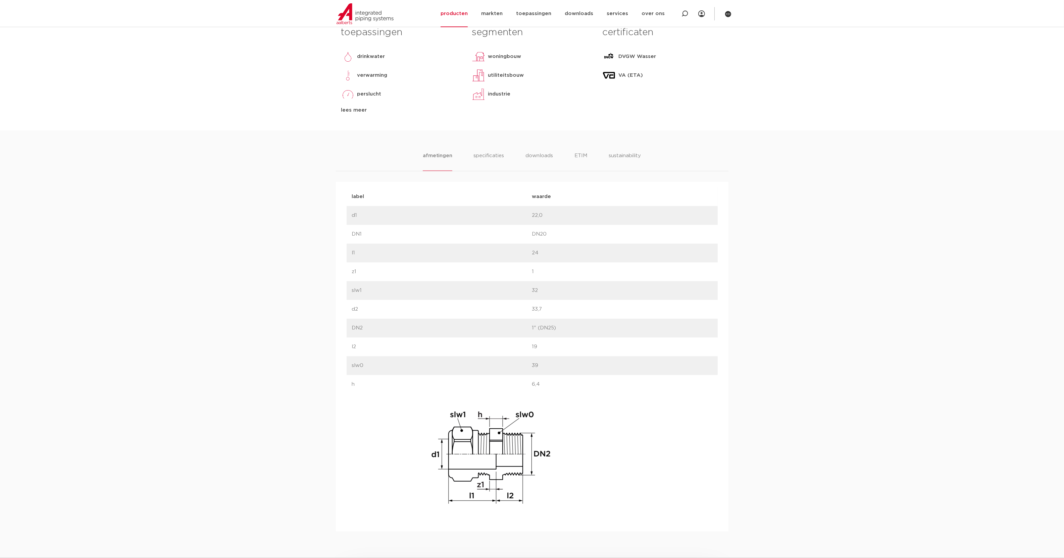
click at [792, 311] on div "afmetingen specificaties downloads ETIM sustainability afmetingen specificaties…" at bounding box center [532, 330] width 1064 height 401
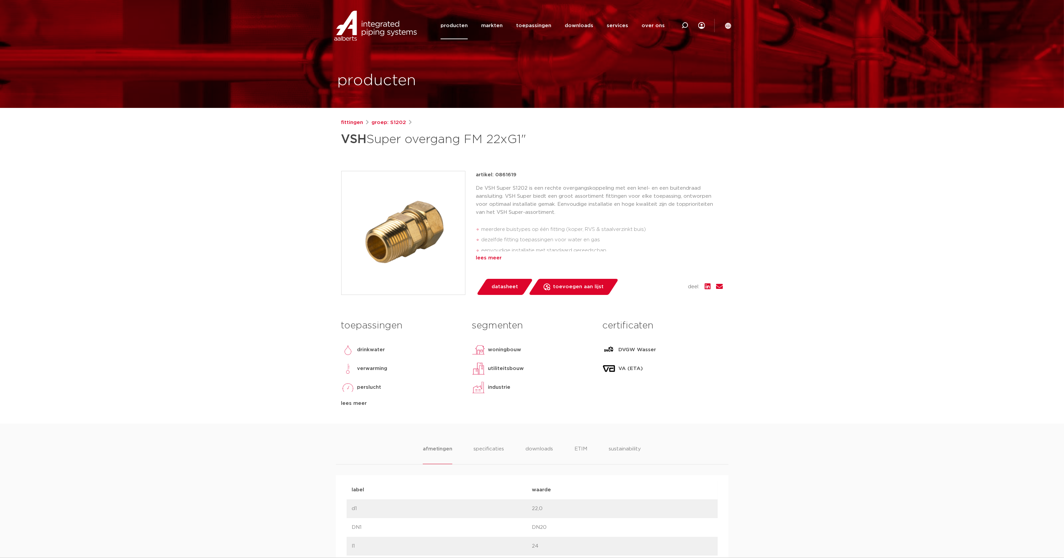
click at [495, 261] on div "lees meer" at bounding box center [599, 258] width 247 height 8
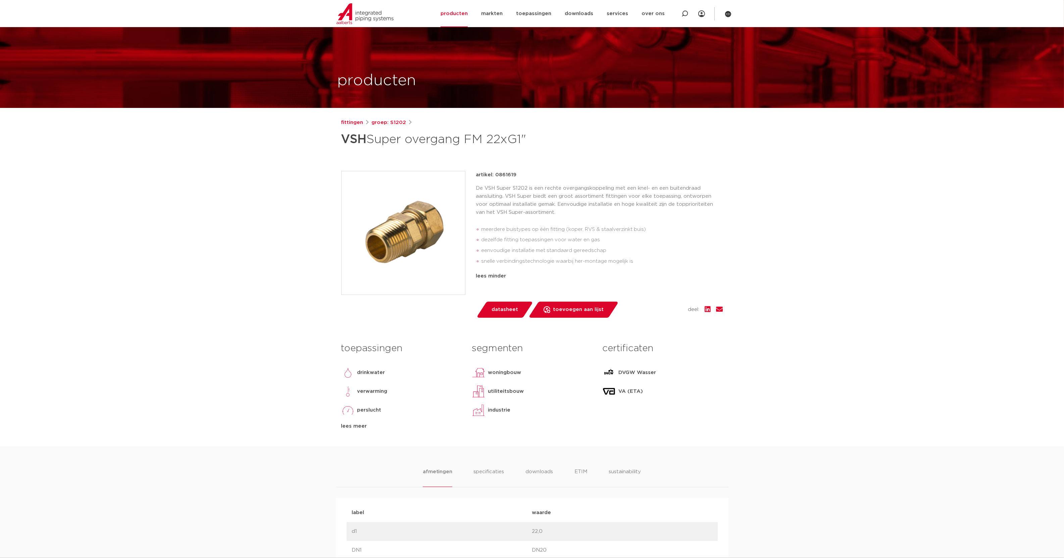
scroll to position [391, 0]
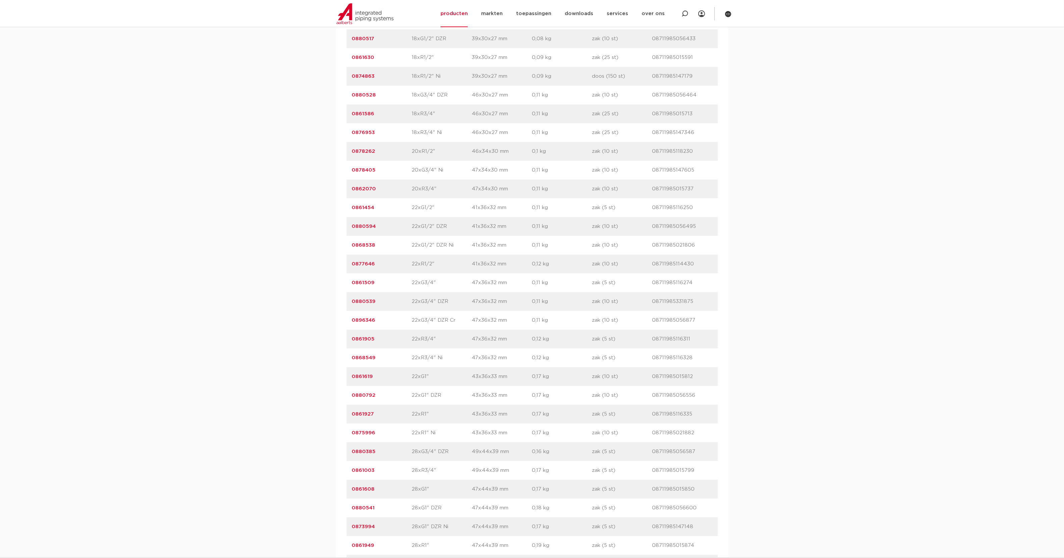
scroll to position [1105, 0]
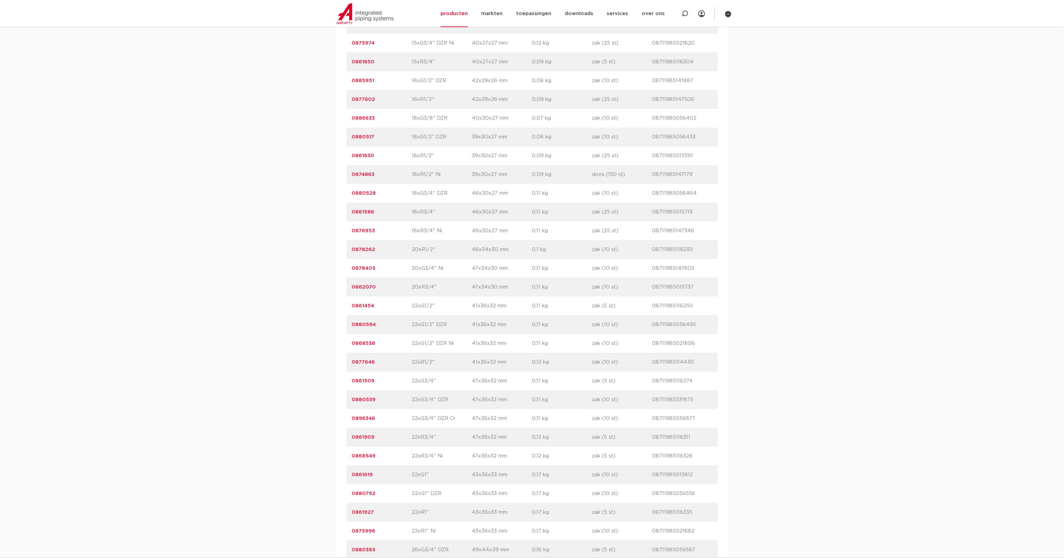
click at [365, 474] on link "0861619" at bounding box center [362, 475] width 21 height 5
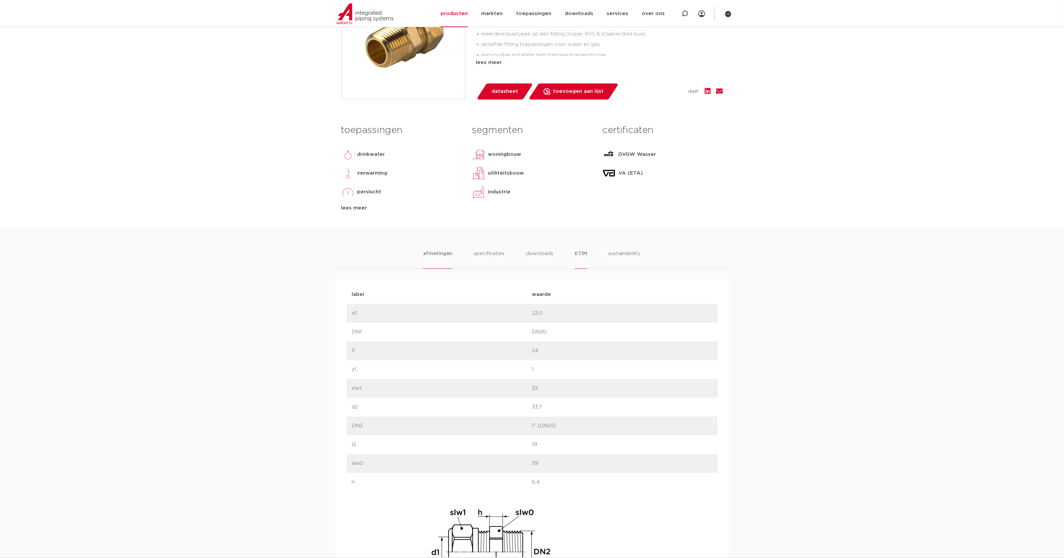
click at [579, 253] on li "ETIM" at bounding box center [581, 259] width 12 height 19
